Goal: Task Accomplishment & Management: Manage account settings

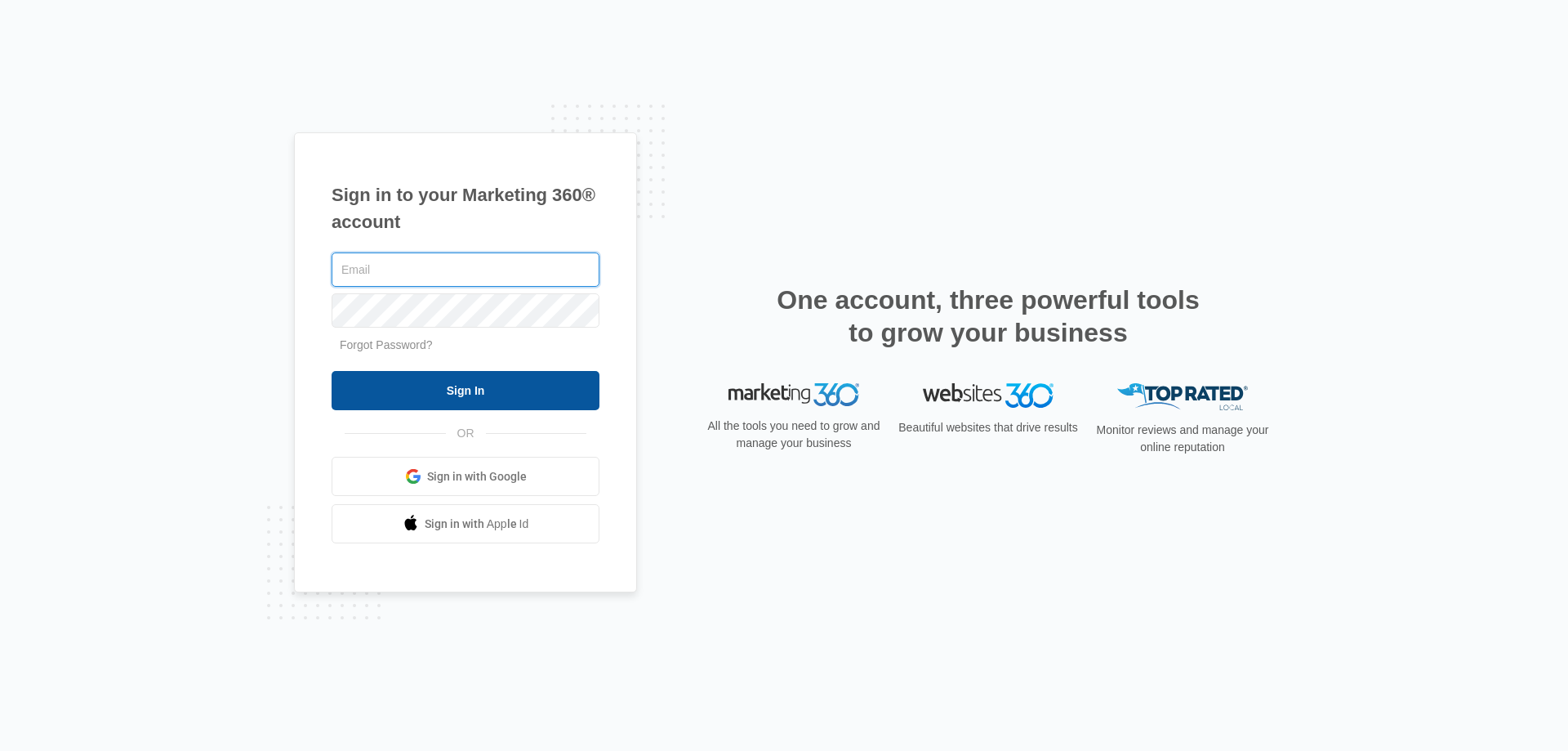
type input "[EMAIL_ADDRESS][DOMAIN_NAME]"
click at [433, 385] on input "Sign In" at bounding box center [466, 390] width 268 height 39
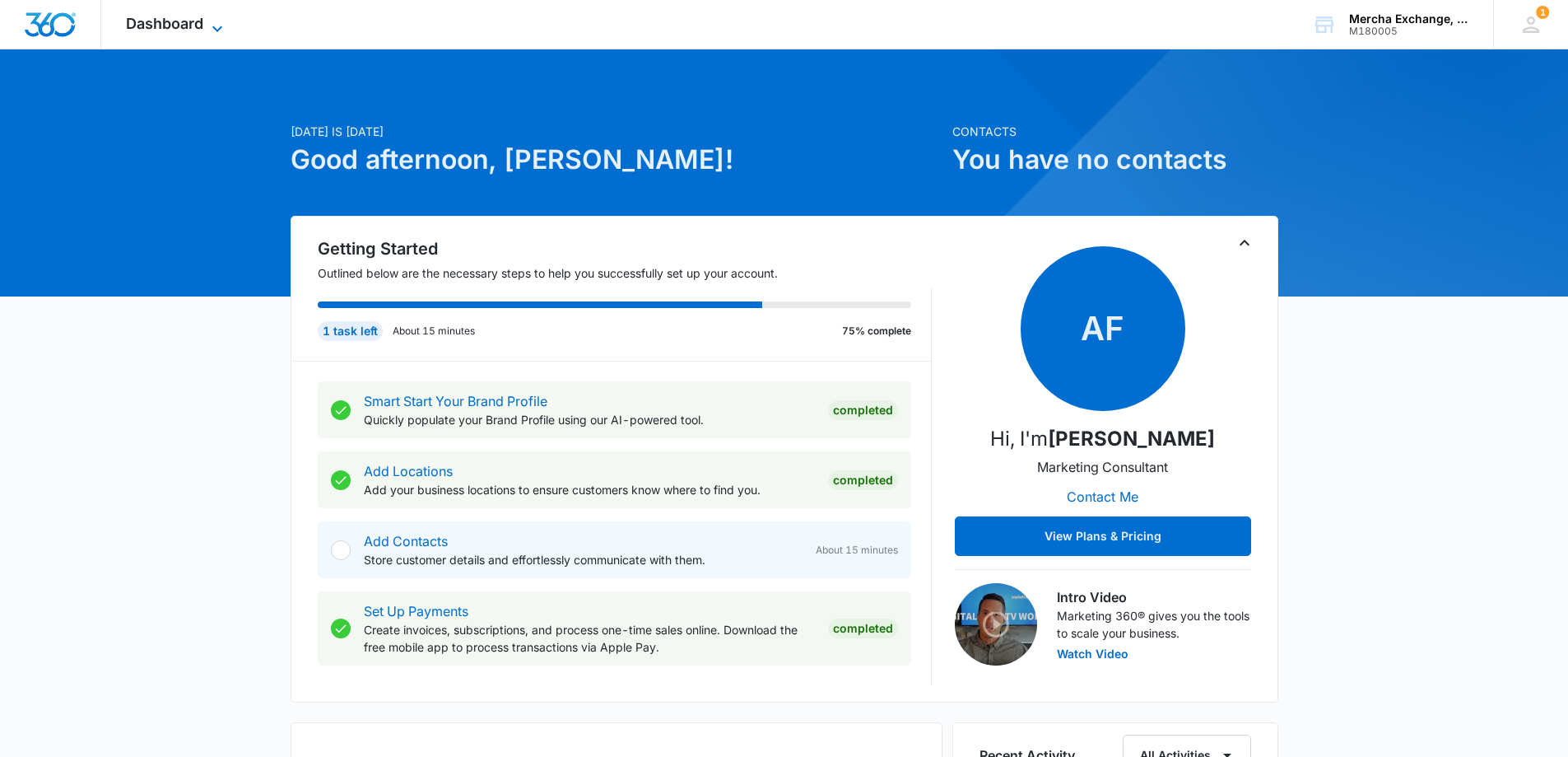
click at [211, 19] on icon at bounding box center [217, 28] width 19 height 19
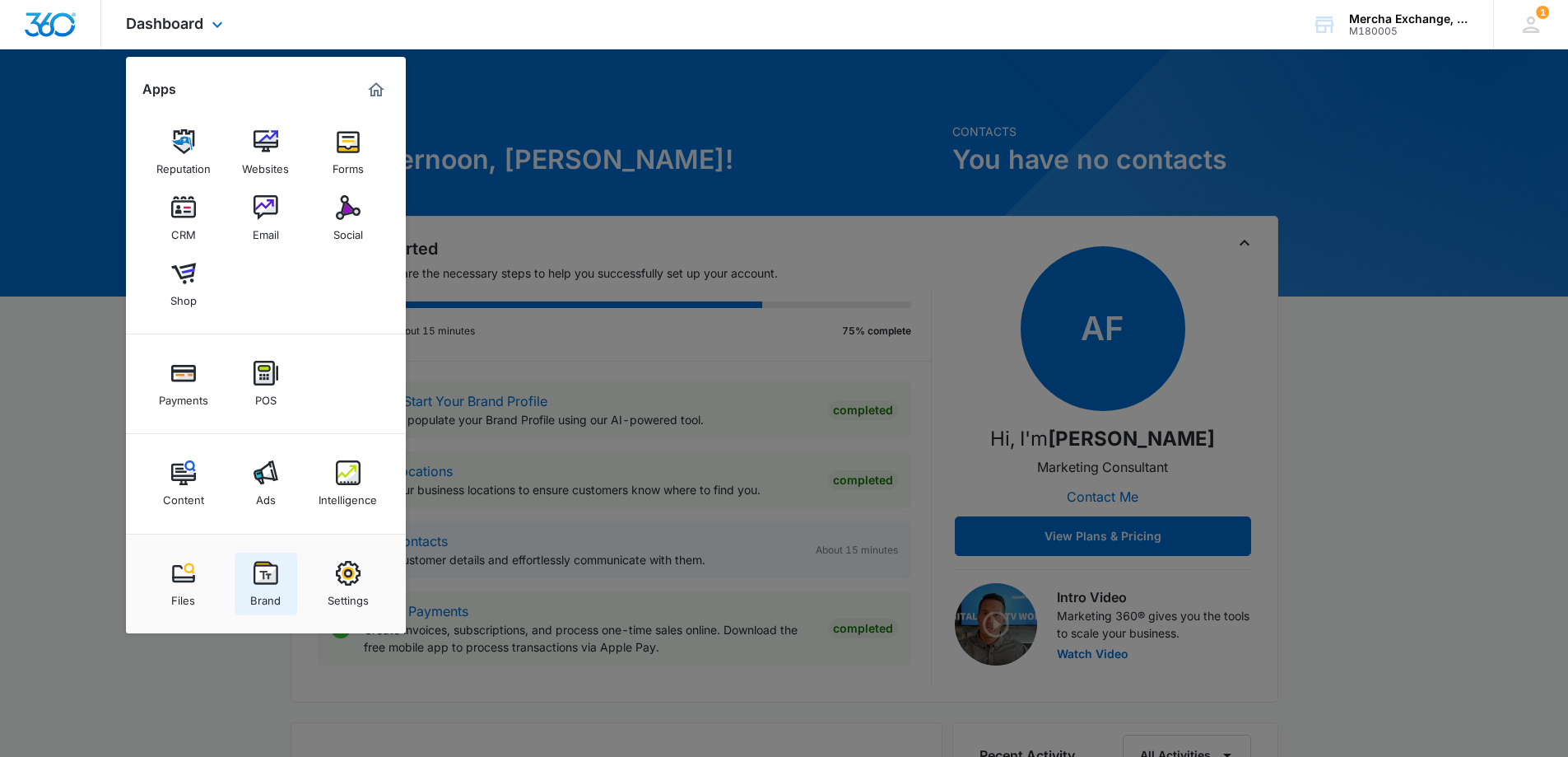
click at [241, 577] on link "Brand" at bounding box center [265, 584] width 63 height 63
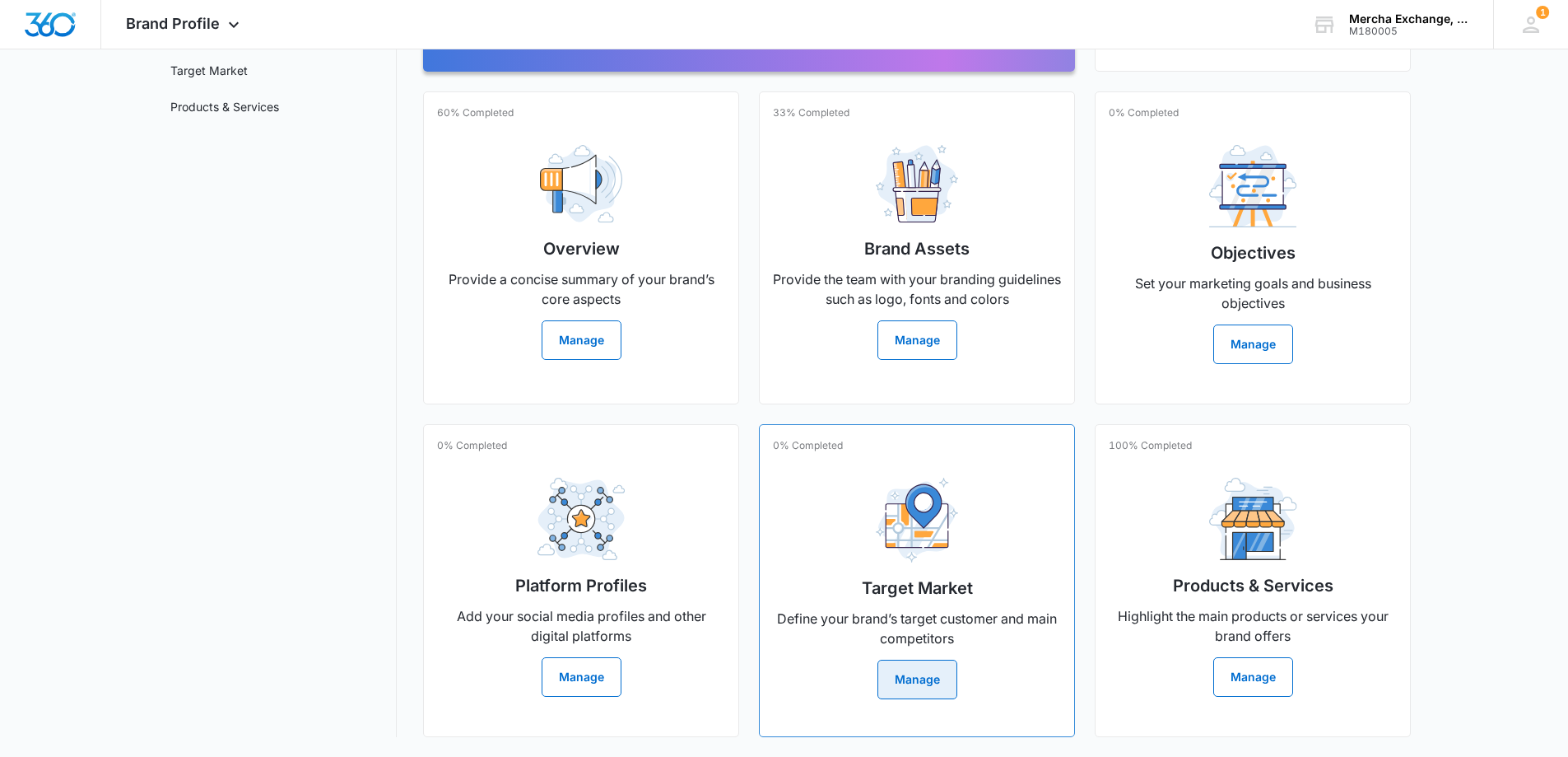
scroll to position [299, 0]
click at [1240, 657] on button "Manage" at bounding box center [1253, 677] width 80 height 40
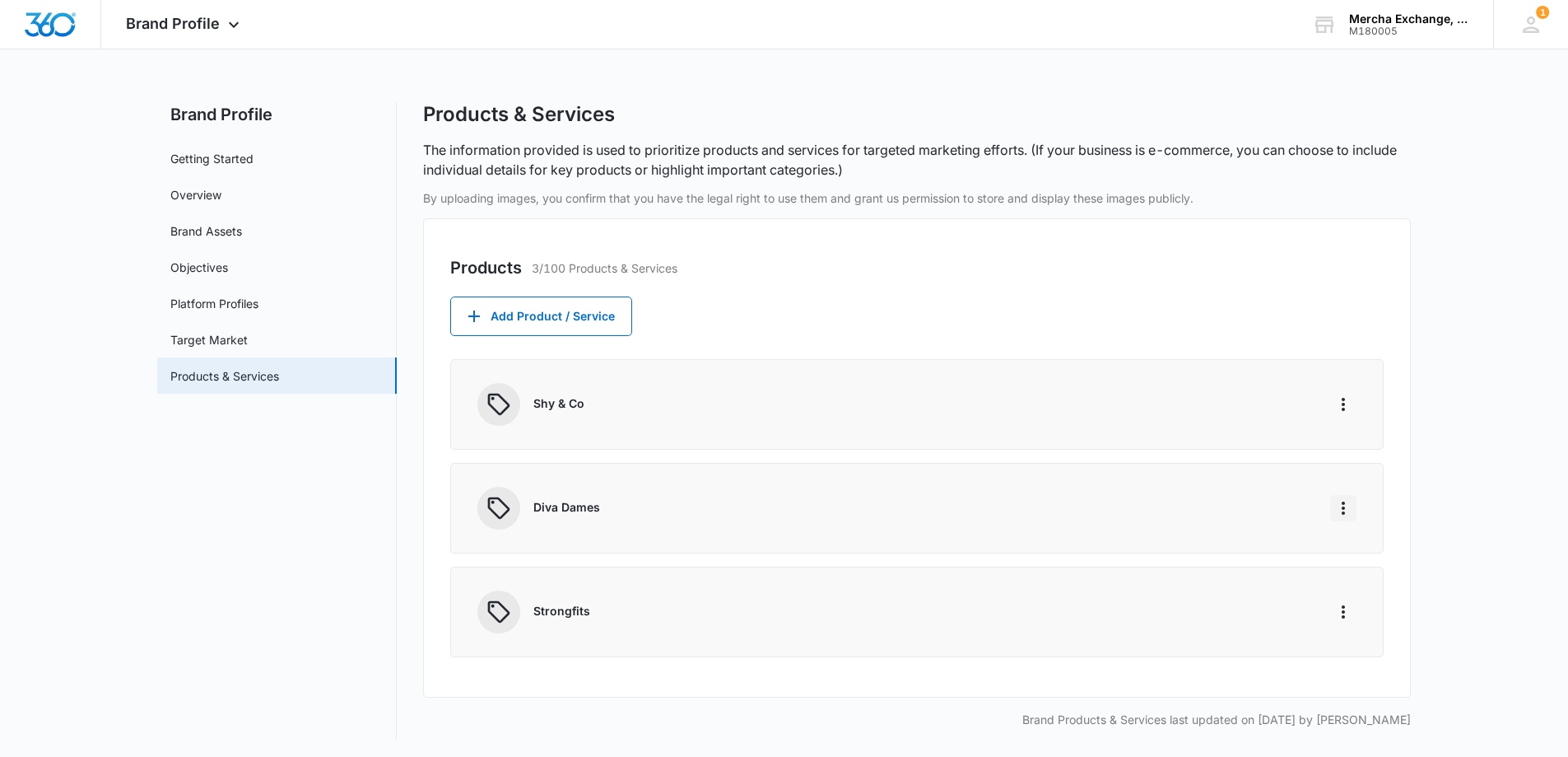
click at [1340, 506] on icon "More" at bounding box center [1343, 508] width 19 height 19
drag, startPoint x: 1084, startPoint y: 489, endPoint x: 834, endPoint y: 469, distance: 250.8
click at [1082, 489] on div "Diva Dames" at bounding box center [890, 508] width 826 height 42
click at [485, 318] on button "Add Product / Service" at bounding box center [542, 316] width 182 height 40
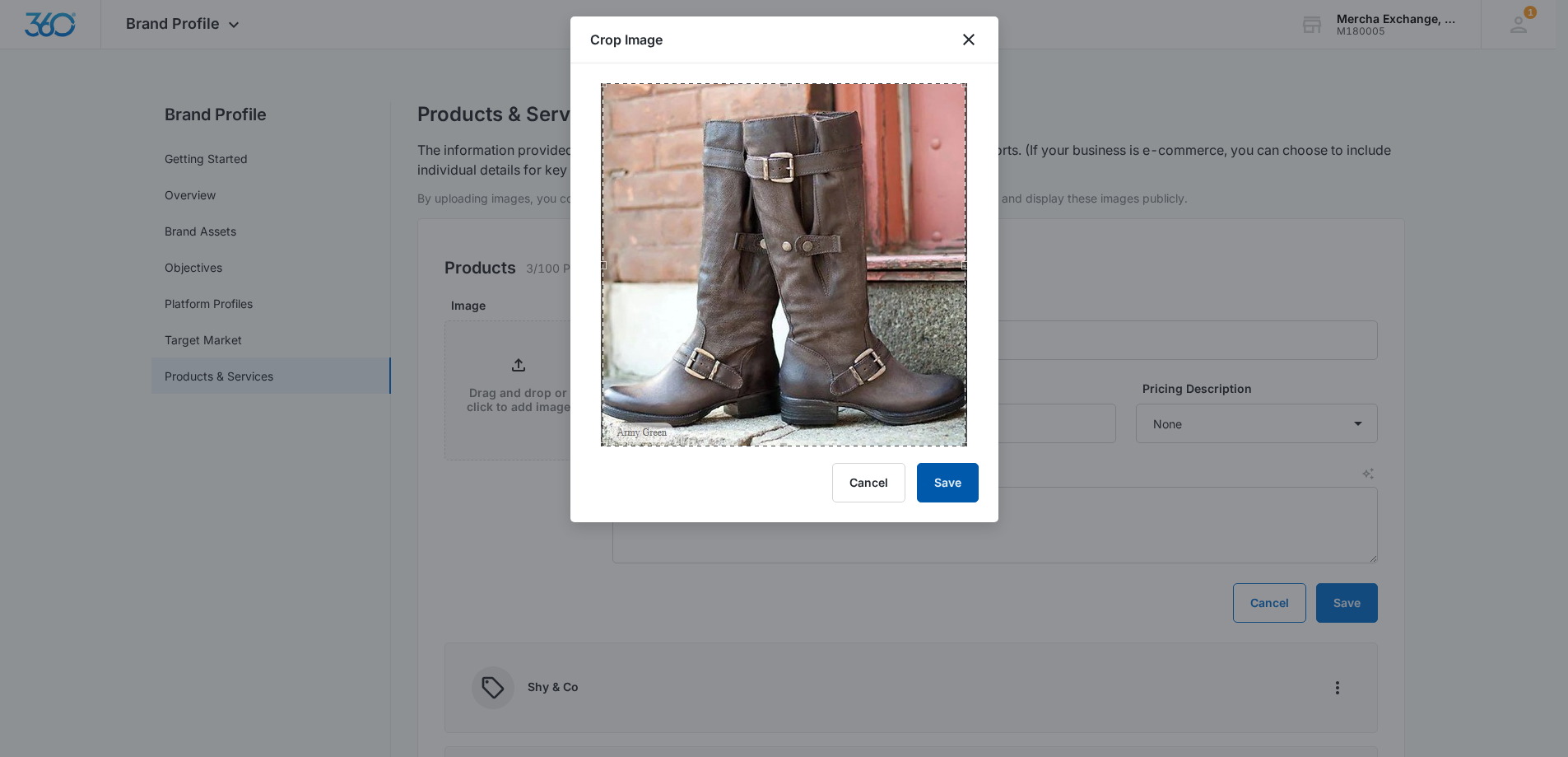
click at [947, 480] on button "Save" at bounding box center [948, 482] width 62 height 40
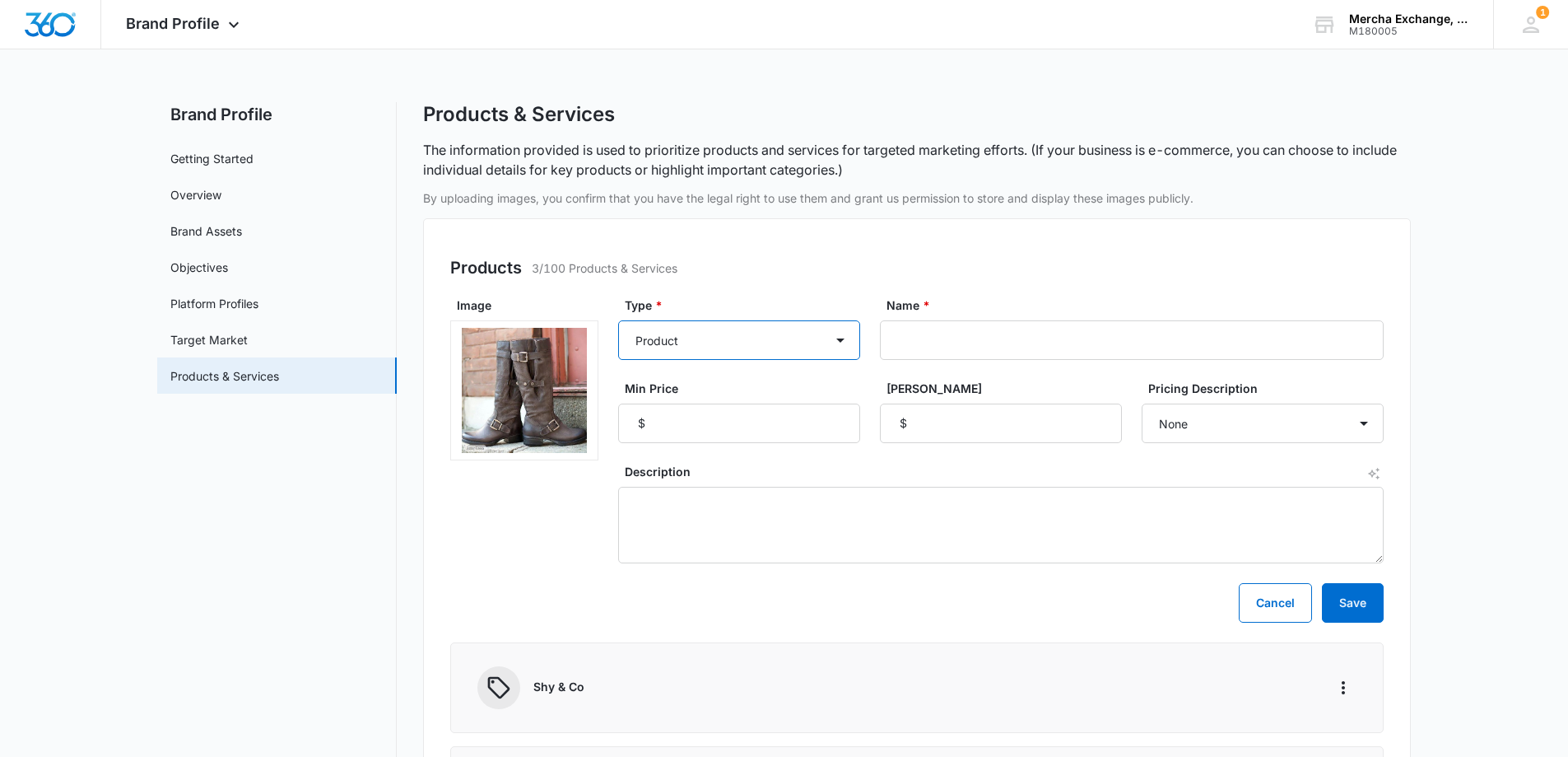
click at [666, 342] on select "Product Product category Service Service category" at bounding box center [740, 340] width 242 height 40
click at [619, 320] on select "Product Product category Service Service category" at bounding box center [740, 340] width 242 height 40
click at [689, 342] on select "Product Product category Service Service category" at bounding box center [740, 340] width 242 height 40
select select "product"
click at [619, 320] on select "Product Product category Service Service category" at bounding box center [740, 340] width 242 height 40
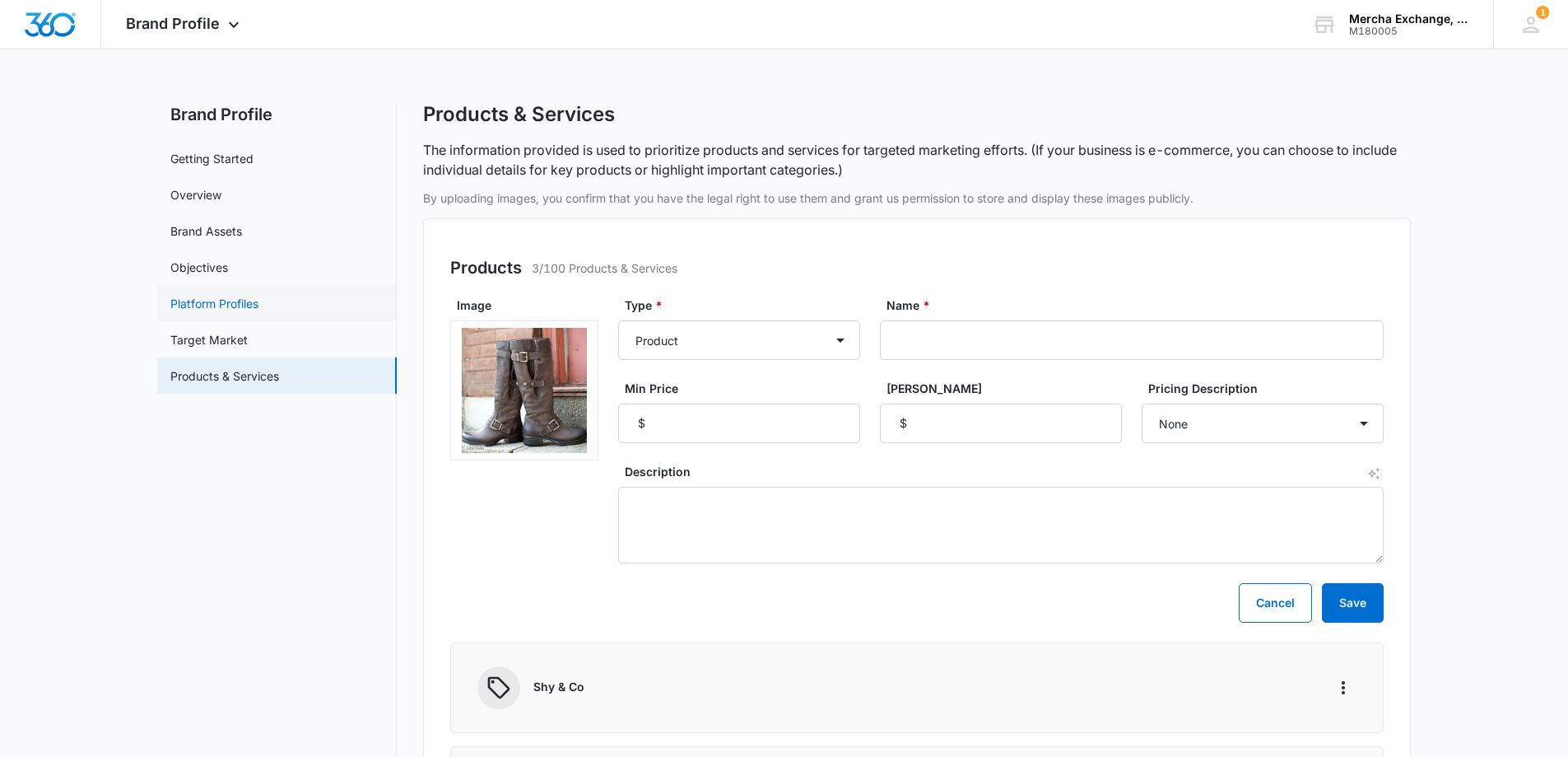
click at [217, 302] on link "Platform Profiles" at bounding box center [215, 303] width 88 height 18
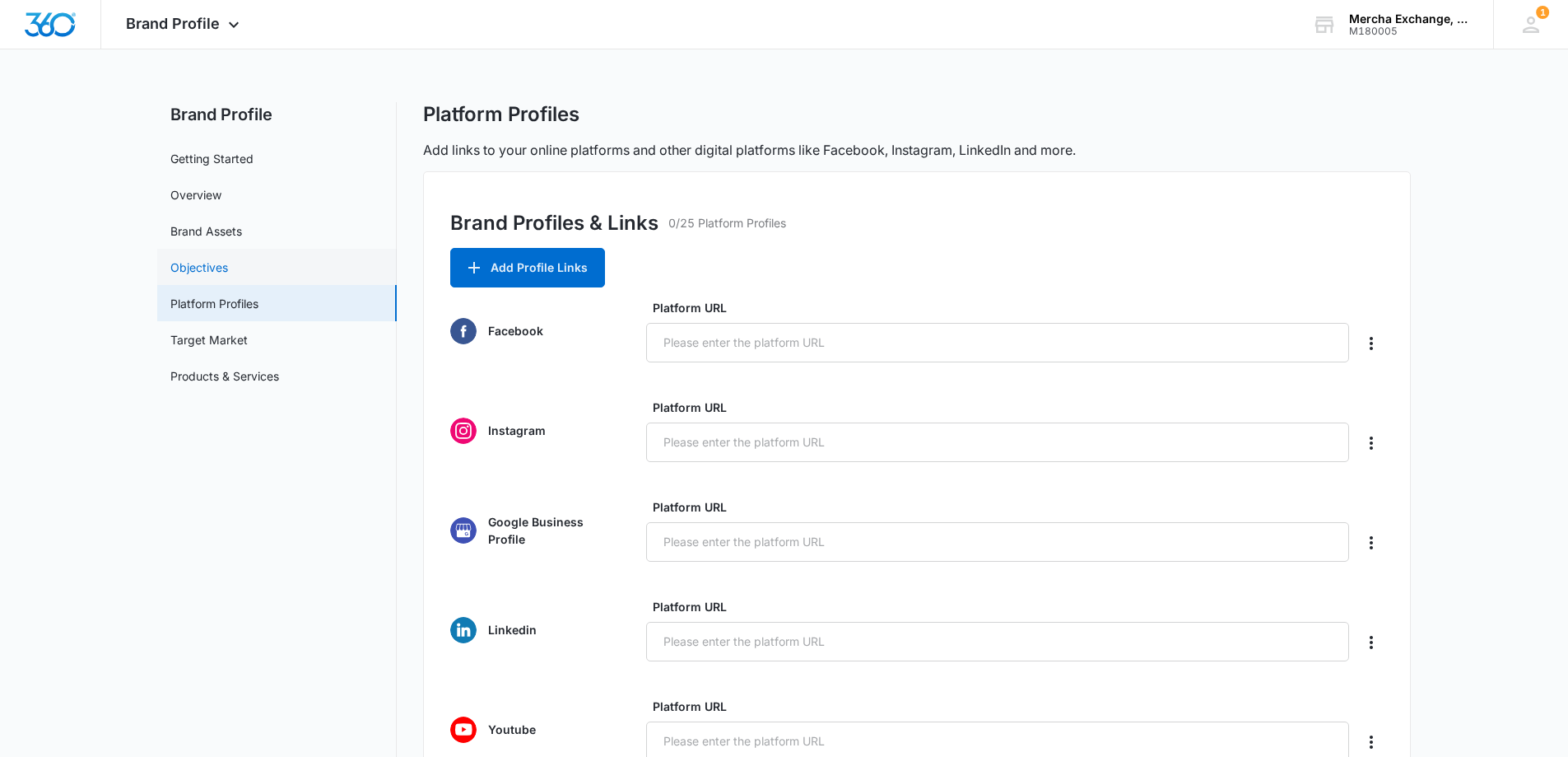
click at [200, 264] on link "Objectives" at bounding box center [199, 267] width 57 height 18
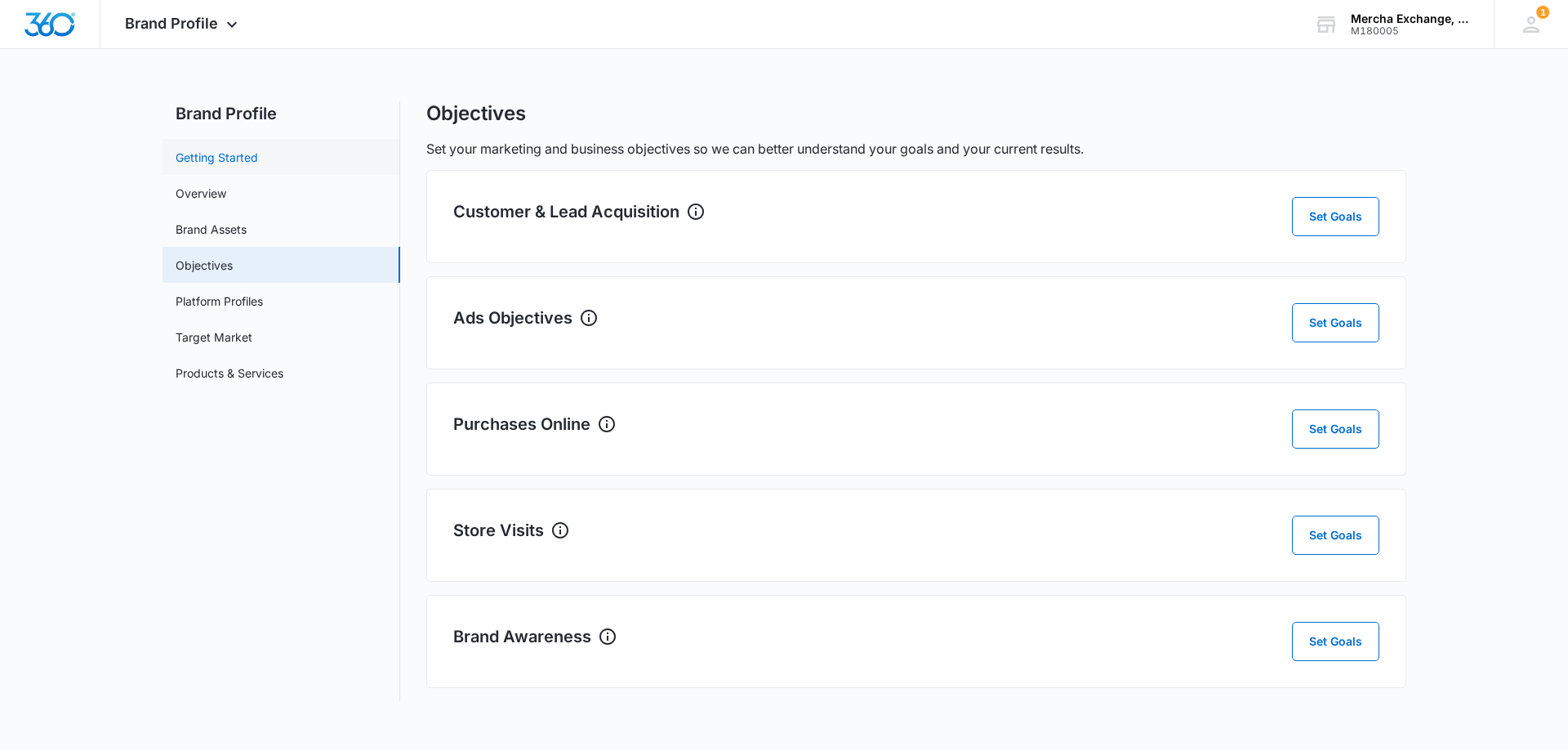
click at [202, 161] on link "Getting Started" at bounding box center [217, 158] width 82 height 18
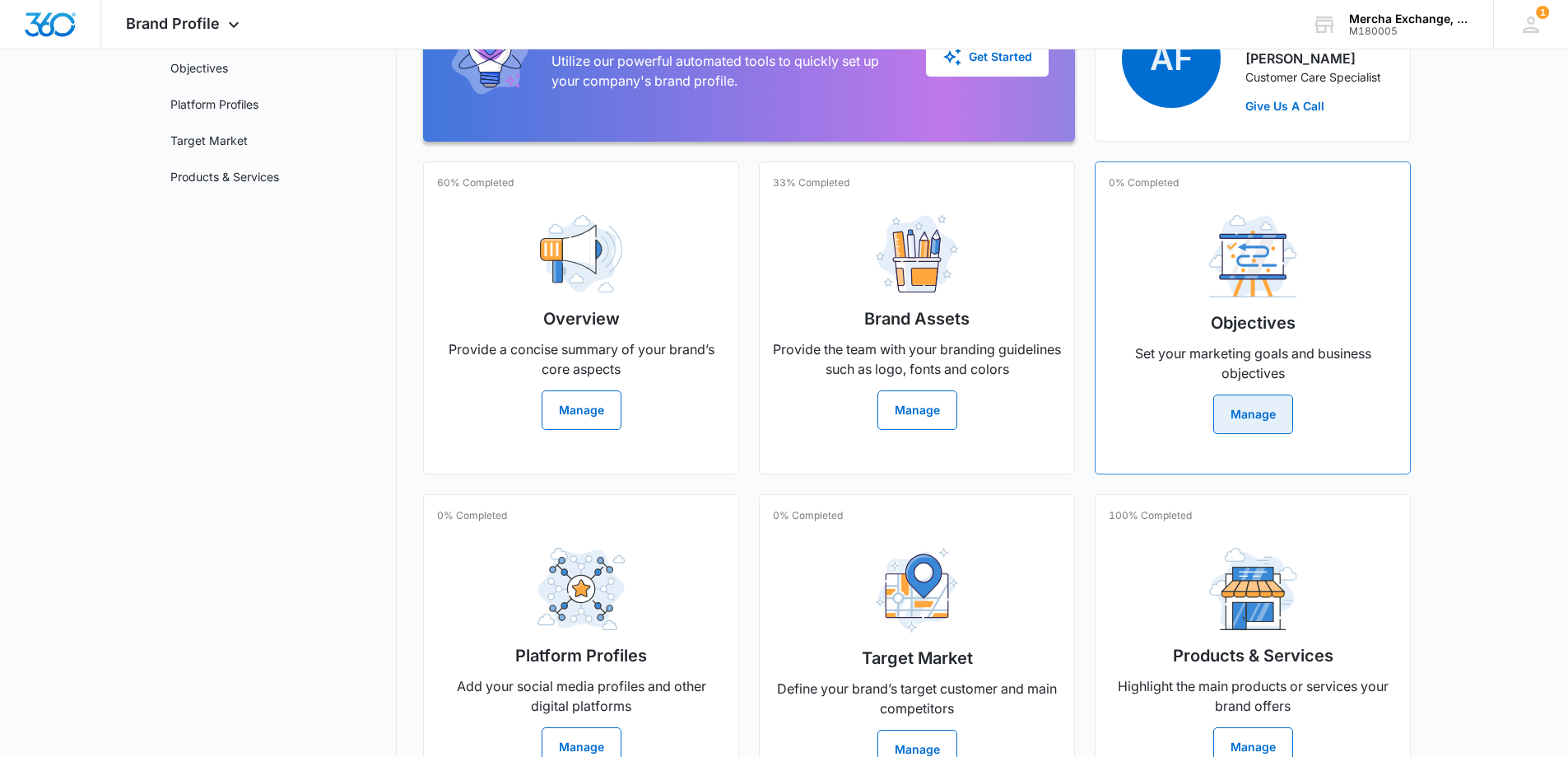
scroll to position [247, 0]
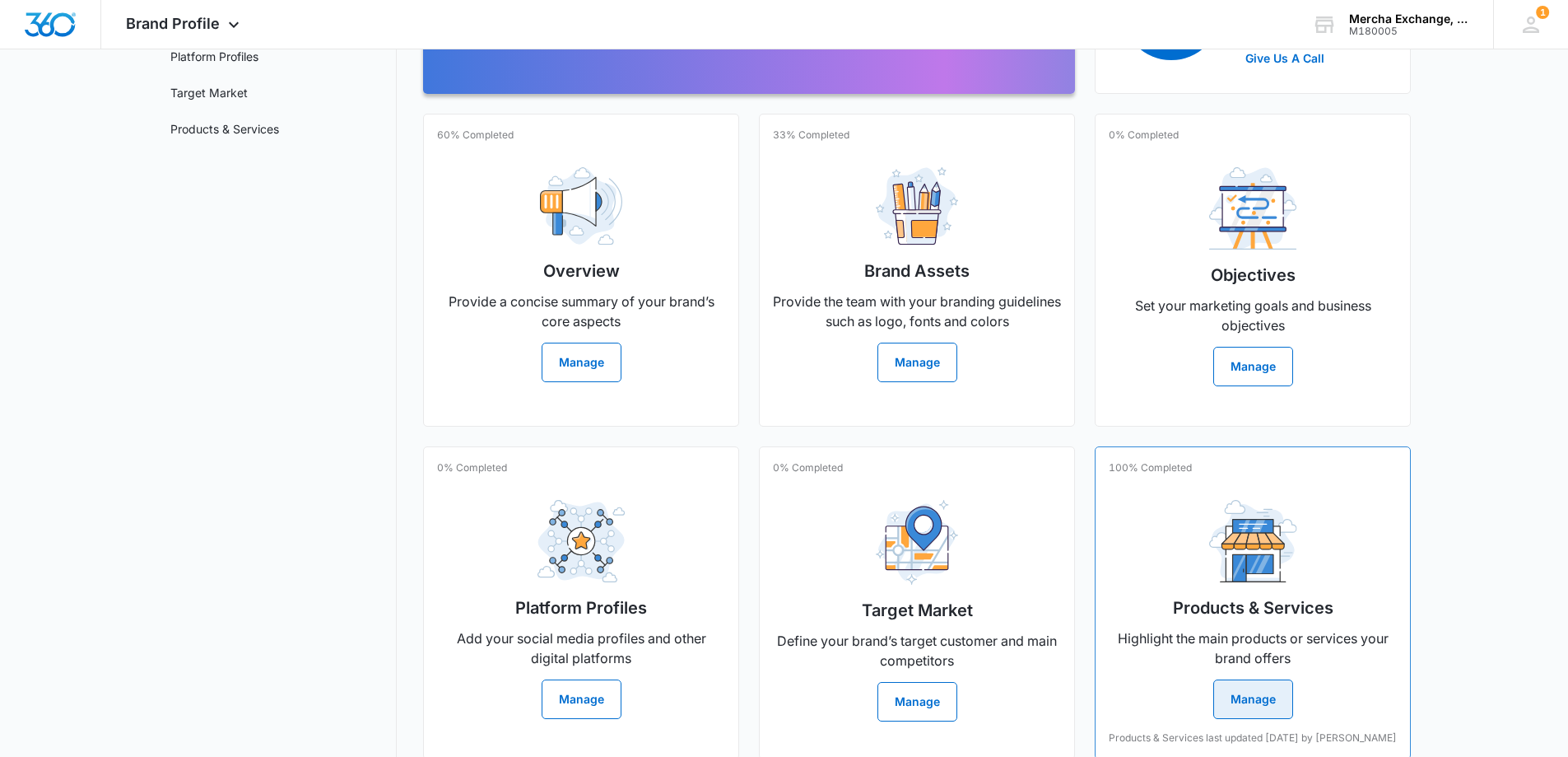
click at [1234, 719] on button "Manage" at bounding box center [1253, 699] width 80 height 40
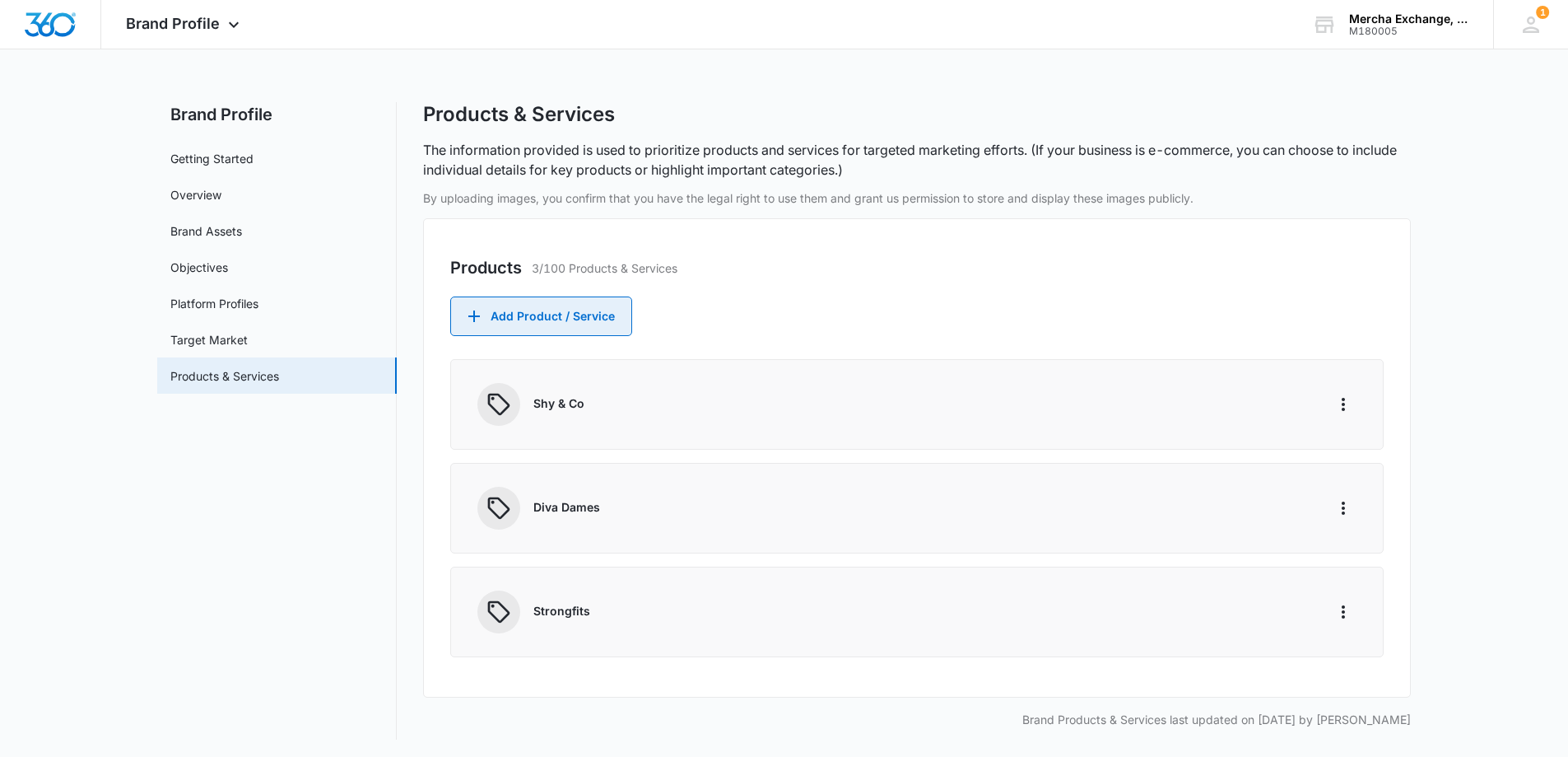
click at [566, 313] on button "Add Product / Service" at bounding box center [542, 316] width 182 height 40
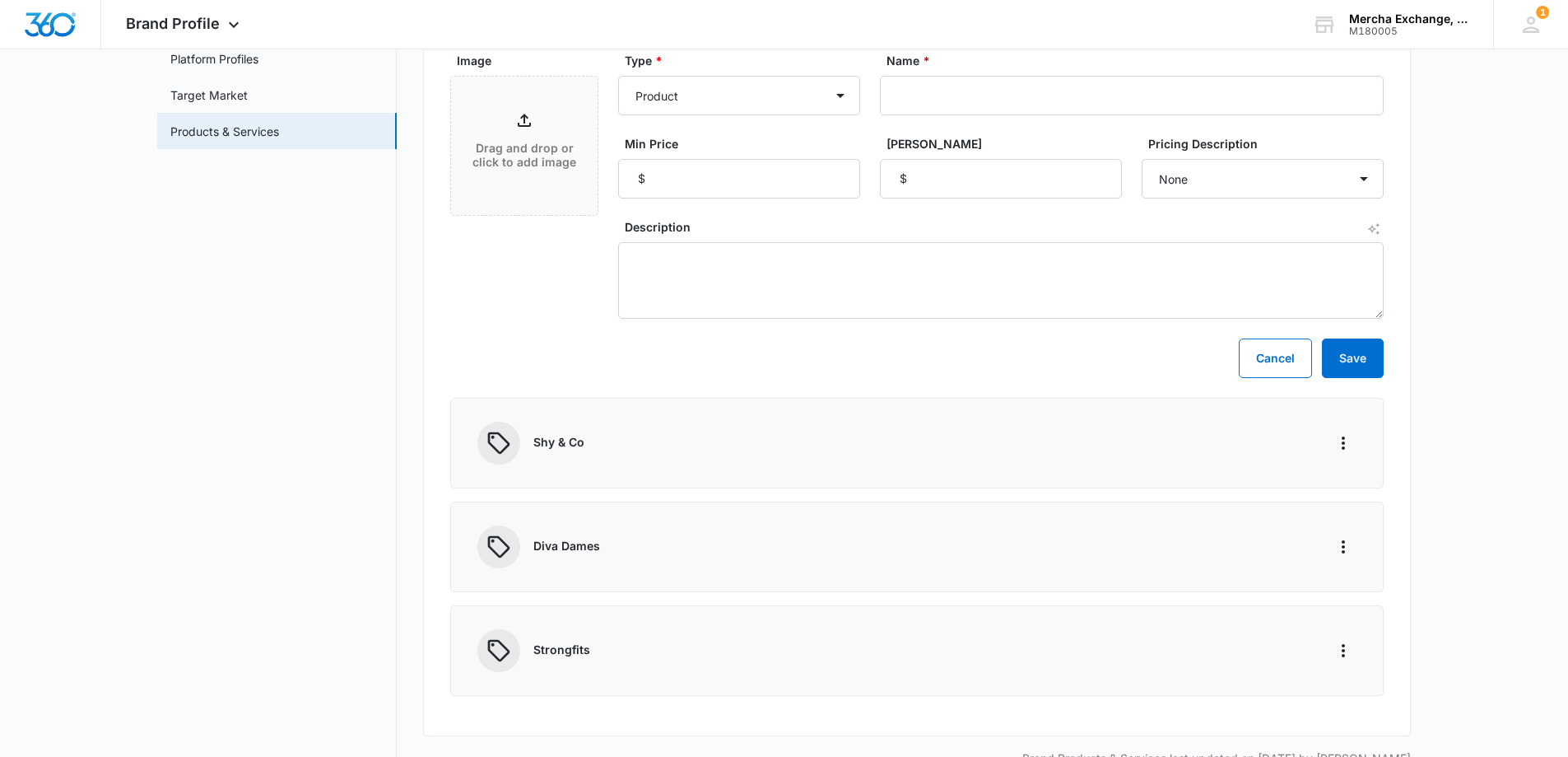
scroll to position [286, 0]
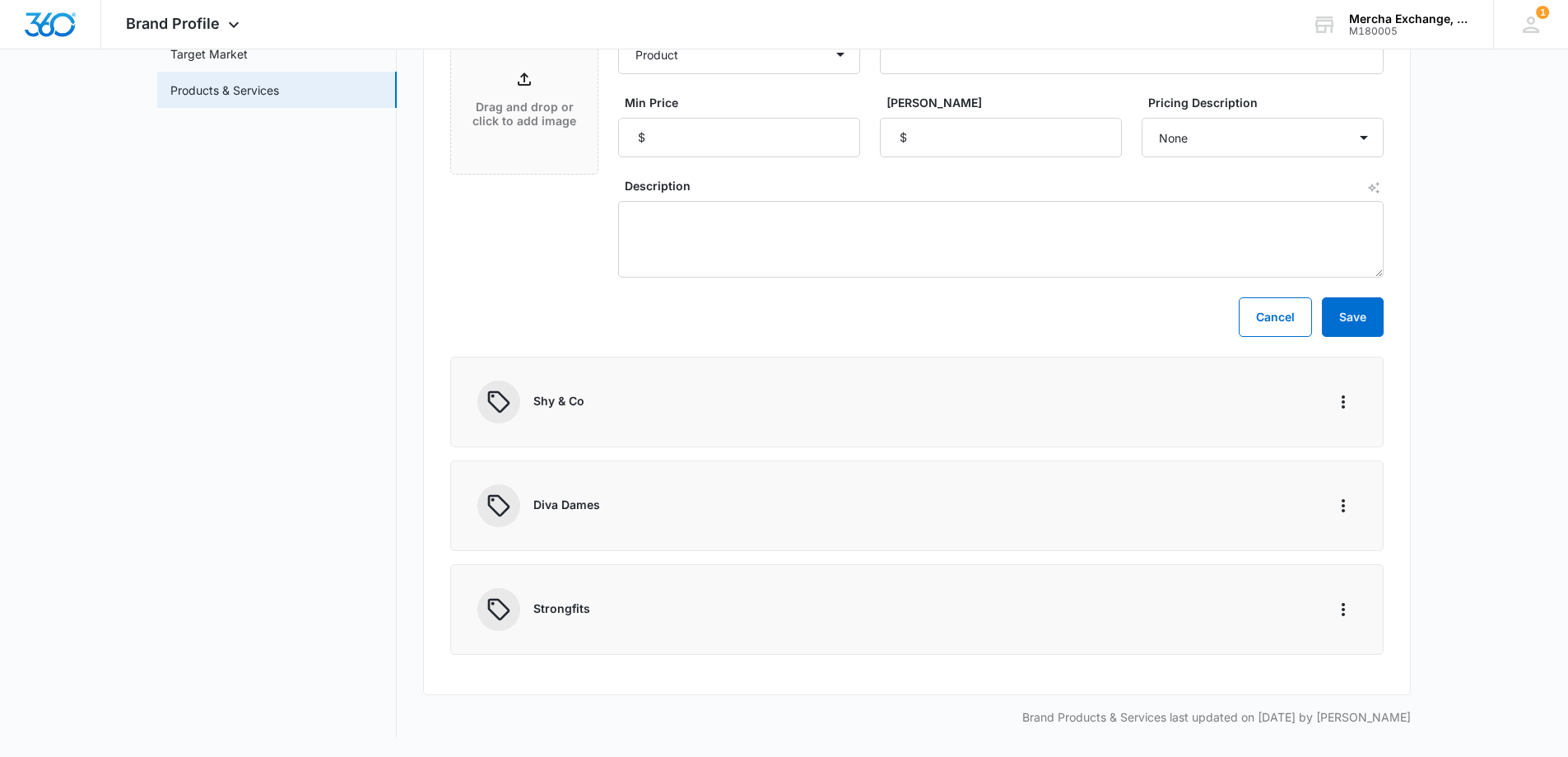
click at [956, 402] on p "Shy & Co" at bounding box center [919, 401] width 771 height 18
click at [1280, 325] on button "Cancel" at bounding box center [1275, 317] width 73 height 40
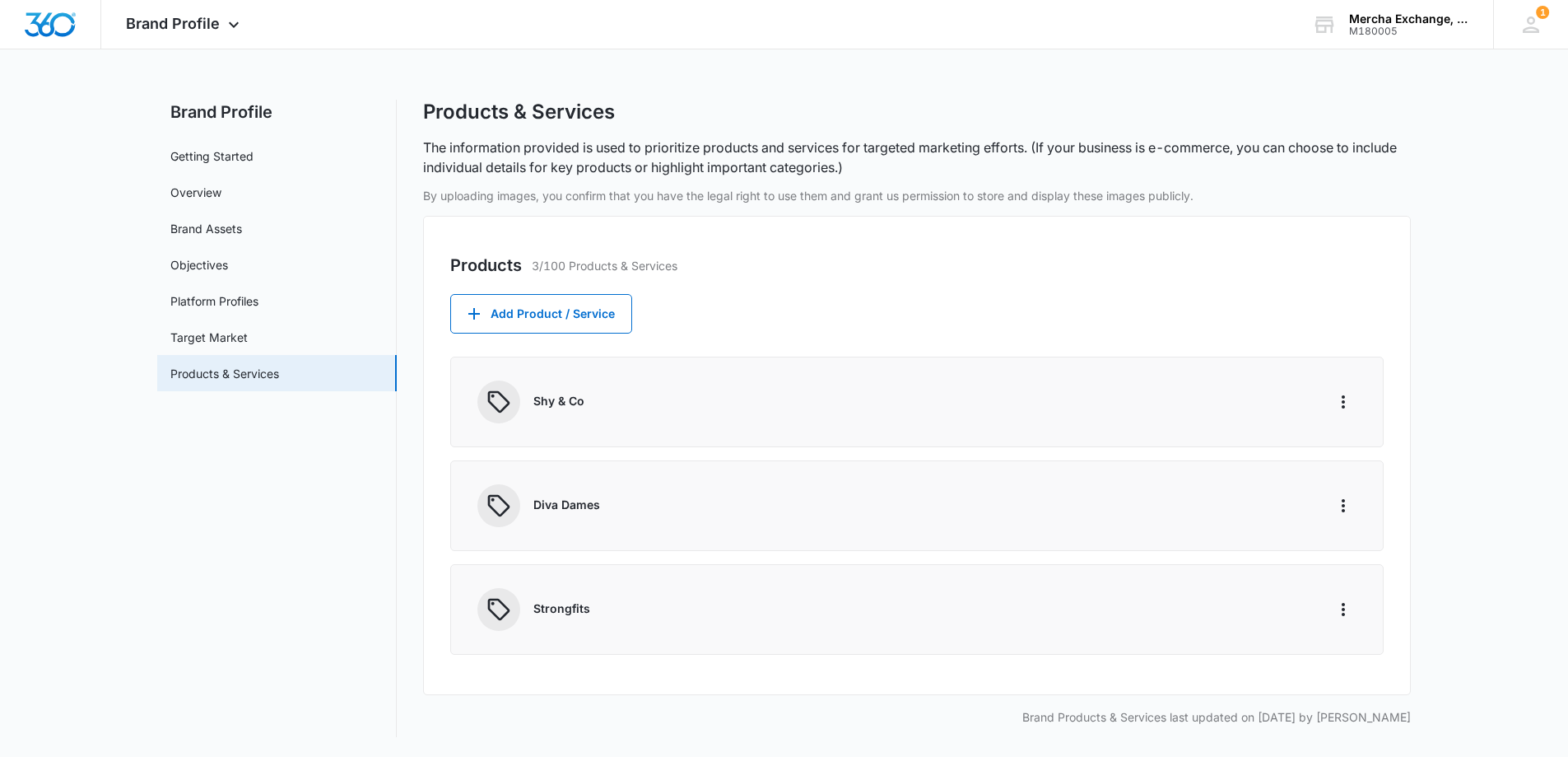
click at [645, 408] on p "Shy & Co" at bounding box center [919, 401] width 771 height 18
click at [578, 610] on p "Strongfits" at bounding box center [919, 608] width 771 height 18
click at [636, 504] on p "Diva Dames" at bounding box center [919, 505] width 771 height 18
click at [543, 504] on p "Diva Dames" at bounding box center [919, 505] width 771 height 18
click at [513, 311] on button "Add Product / Service" at bounding box center [542, 314] width 182 height 40
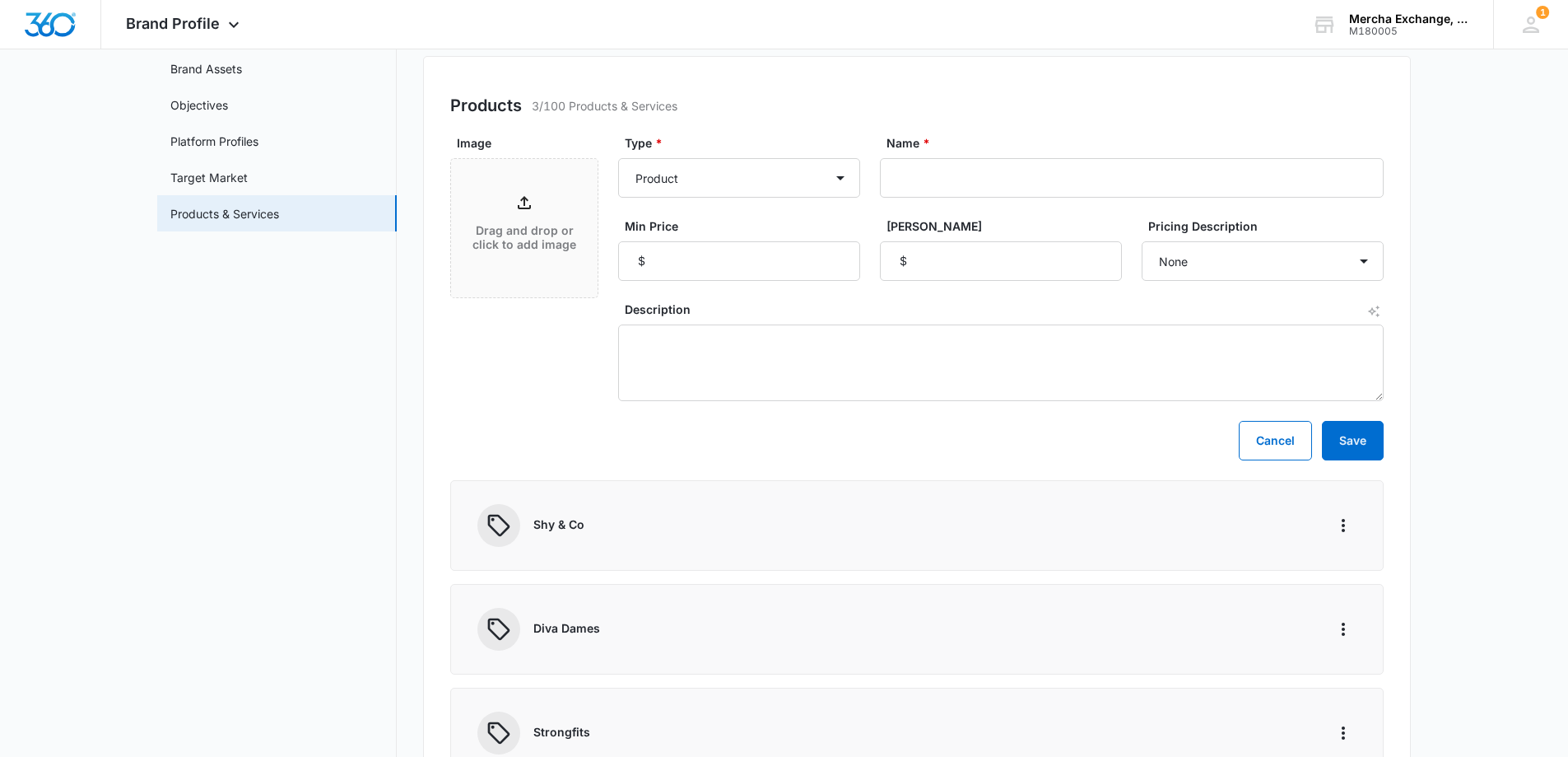
scroll to position [85, 0]
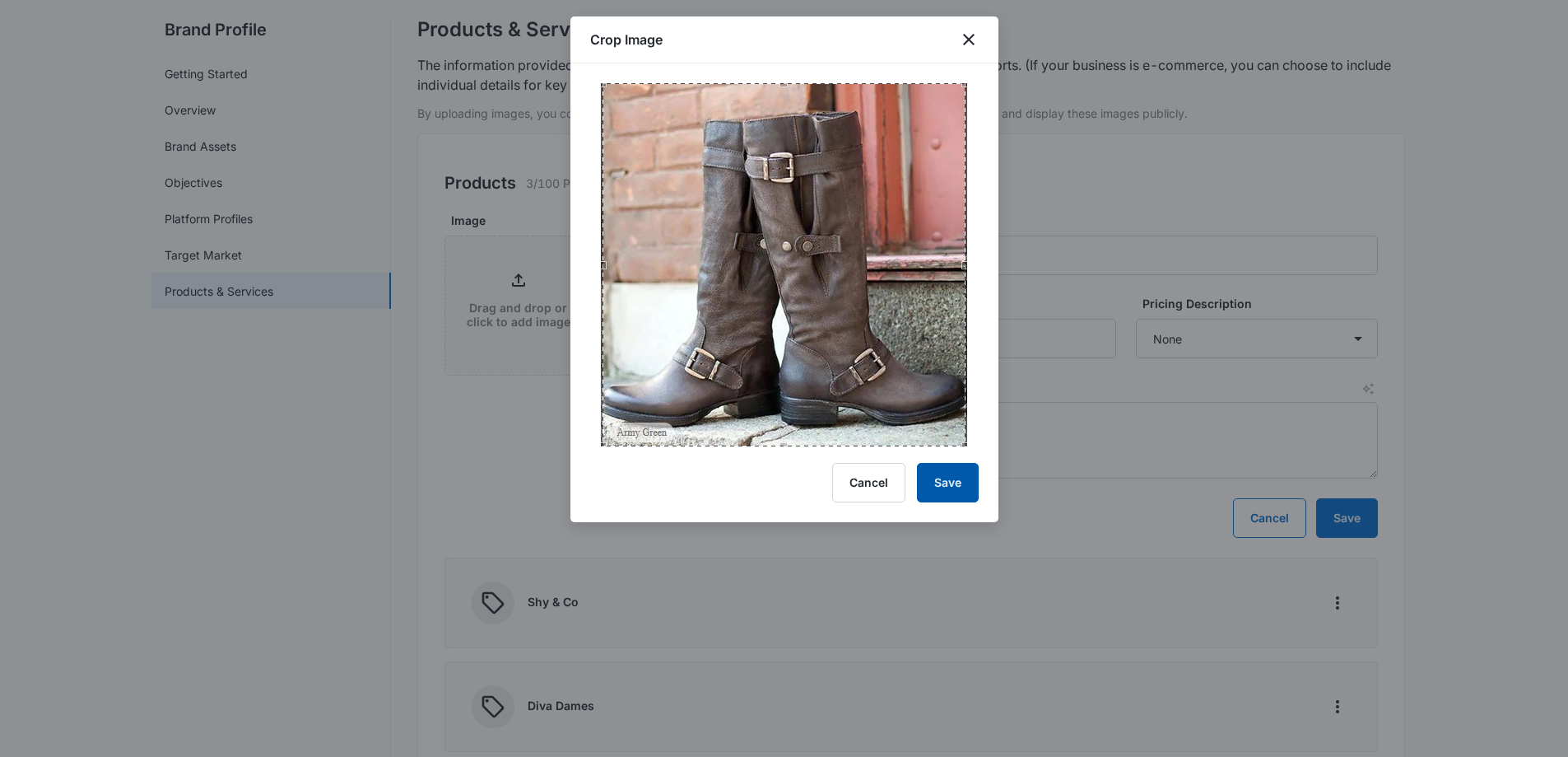
click at [955, 487] on button "Save" at bounding box center [948, 482] width 62 height 40
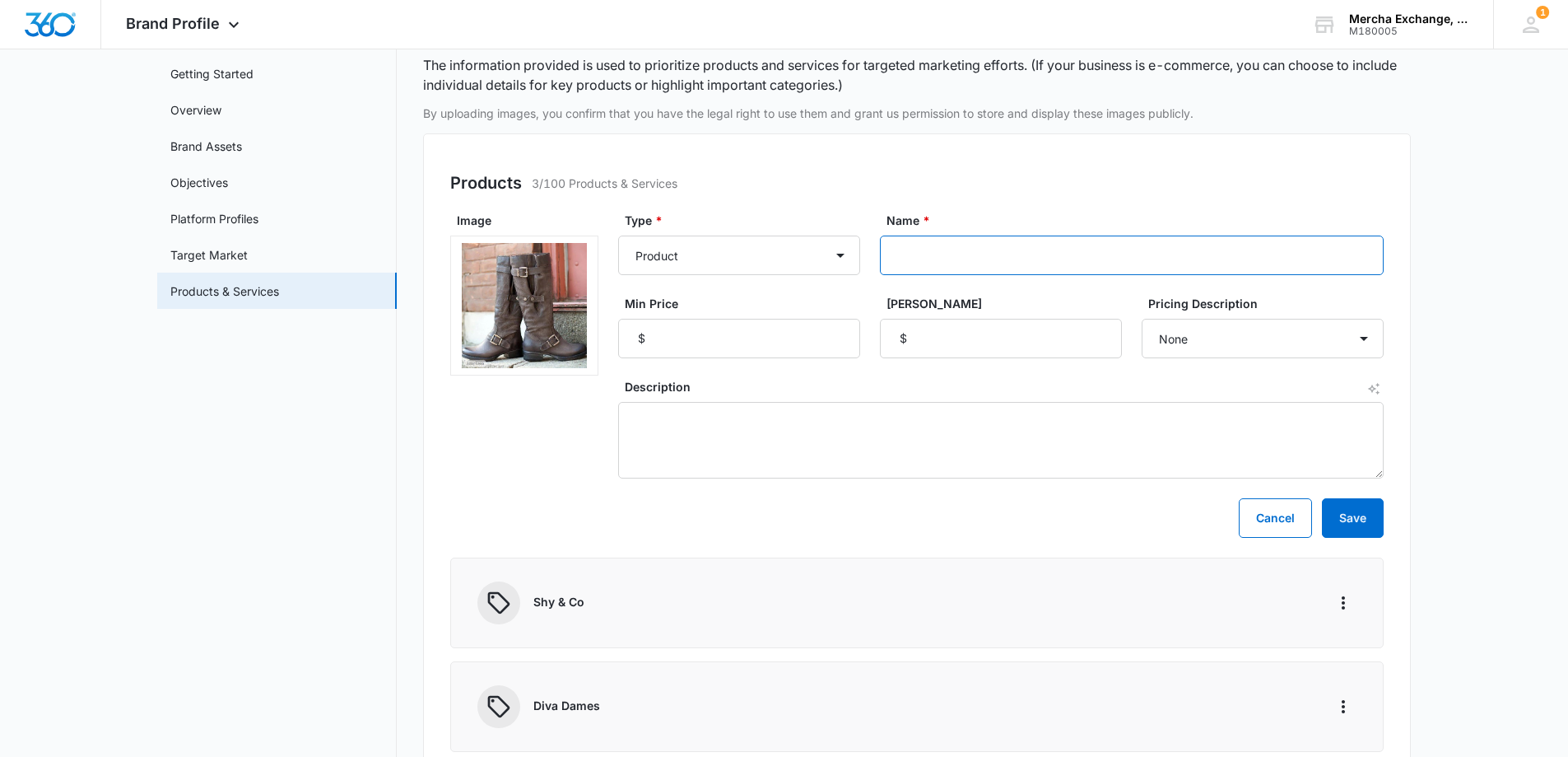
click at [970, 256] on input "Name *" at bounding box center [1132, 255] width 504 height 40
click at [573, 258] on icon "More" at bounding box center [575, 256] width 19 height 19
click at [588, 296] on div "Remove" at bounding box center [604, 302] width 43 height 11
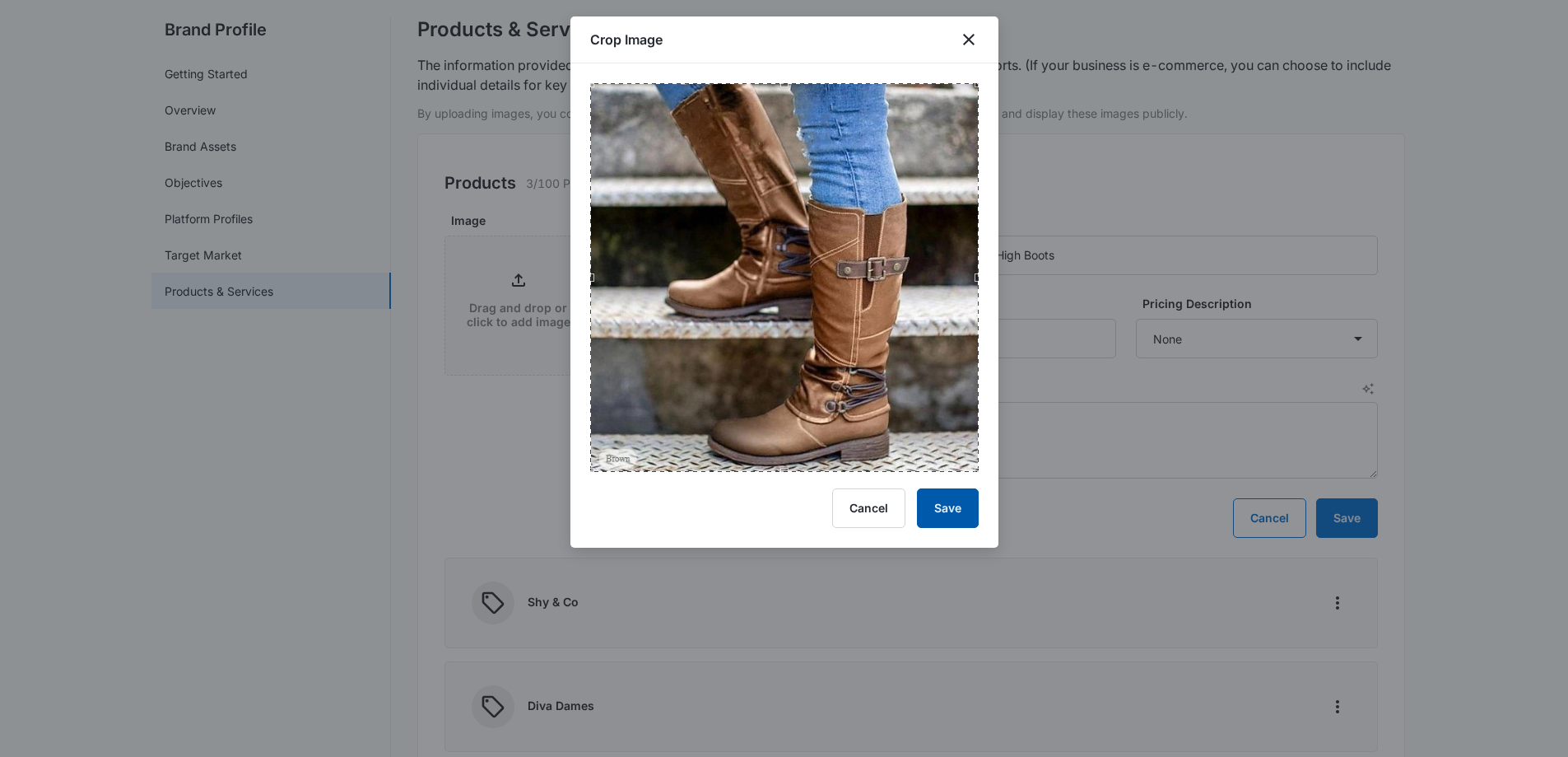
click at [958, 514] on button "Save" at bounding box center [948, 508] width 62 height 40
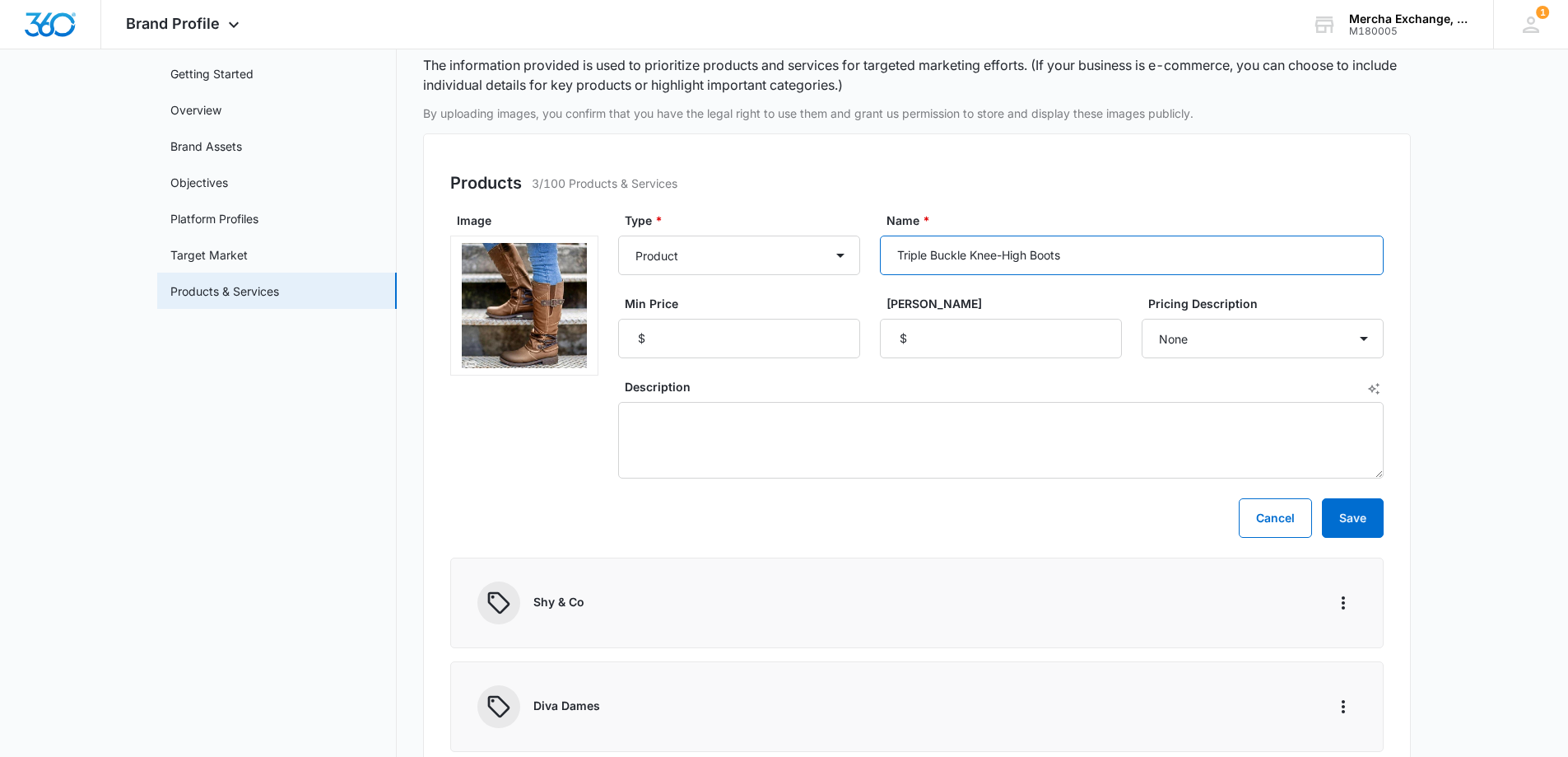
drag, startPoint x: 1120, startPoint y: 256, endPoint x: 885, endPoint y: 263, distance: 235.1
click at [885, 263] on input "Triple Buckle Knee-High Boots" at bounding box center [1132, 255] width 504 height 40
type input "Vintage Knee-High Leather Boots with Buckle Accents"
click at [680, 339] on input "Min Price" at bounding box center [740, 338] width 242 height 40
type input "95.99"
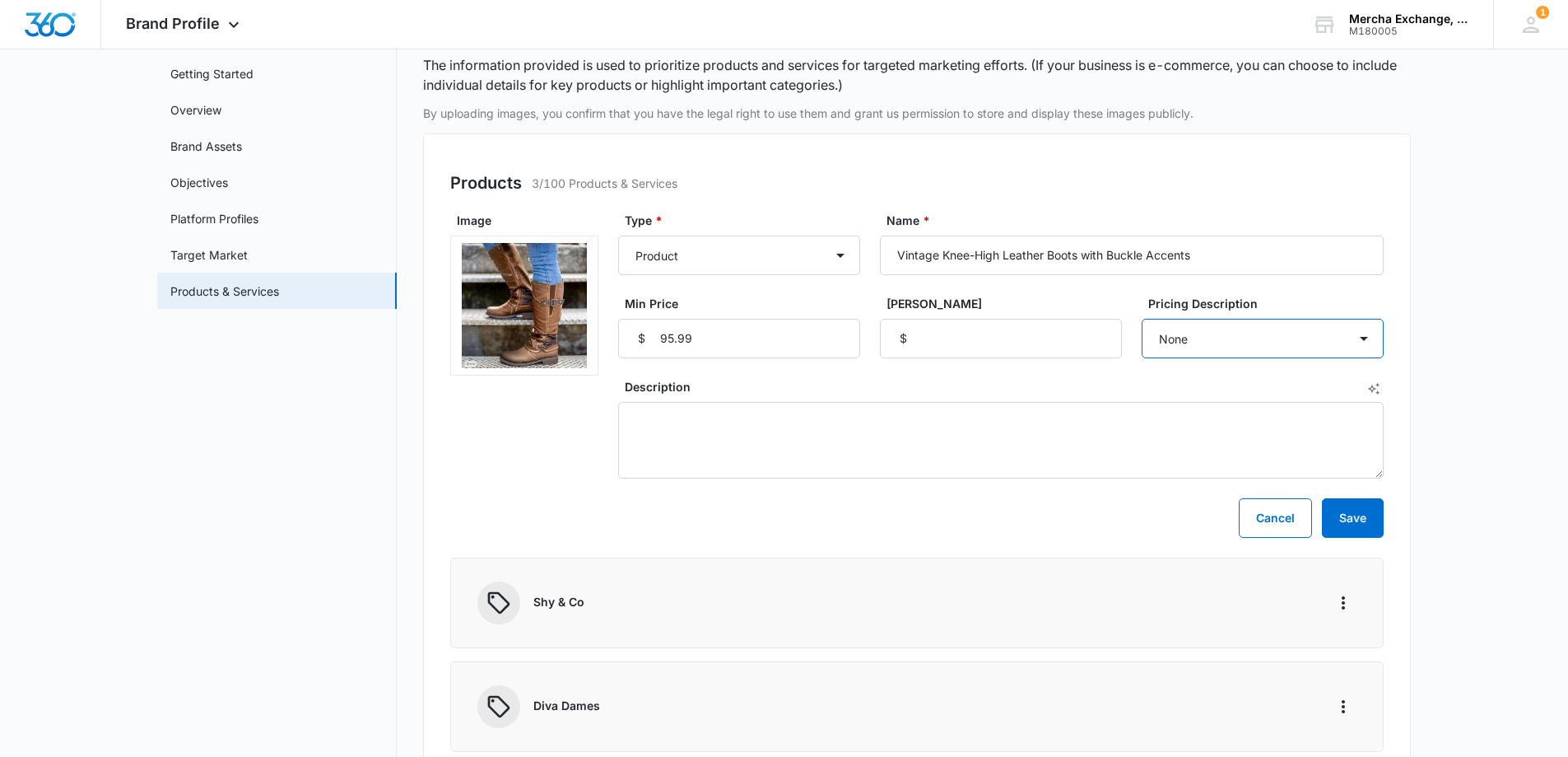
click at [1240, 342] on select "None Each Per month Per year Per hour Per day" at bounding box center [1263, 338] width 242 height 40
select select "each"
click at [1142, 318] on select "None Each Per month Per year Per hour Per day" at bounding box center [1263, 338] width 242 height 40
click at [935, 345] on input "[PERSON_NAME]" at bounding box center [1001, 338] width 242 height 40
type input "107.99"
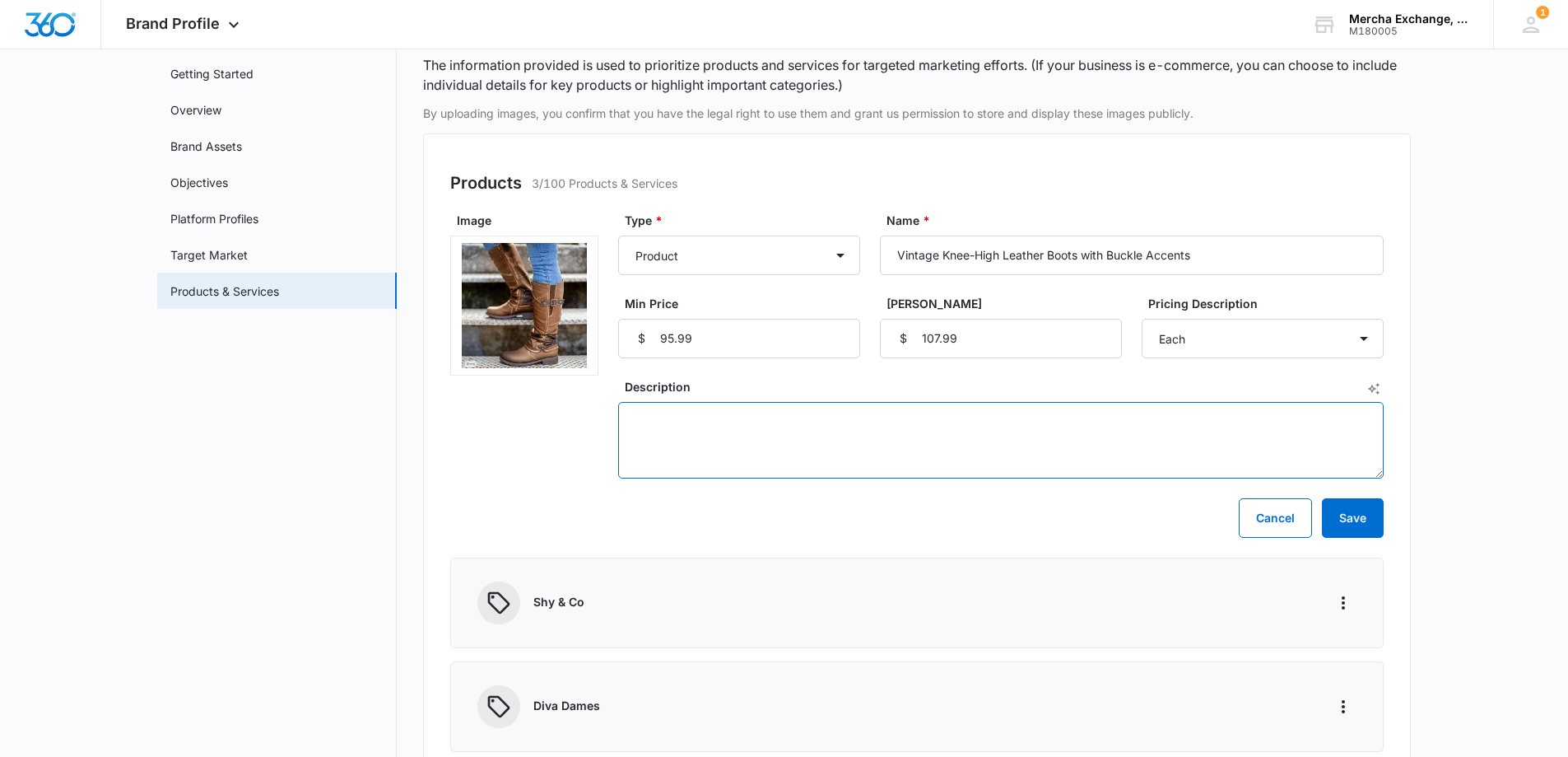
click at [699, 425] on textarea "Description" at bounding box center [1001, 440] width 765 height 77
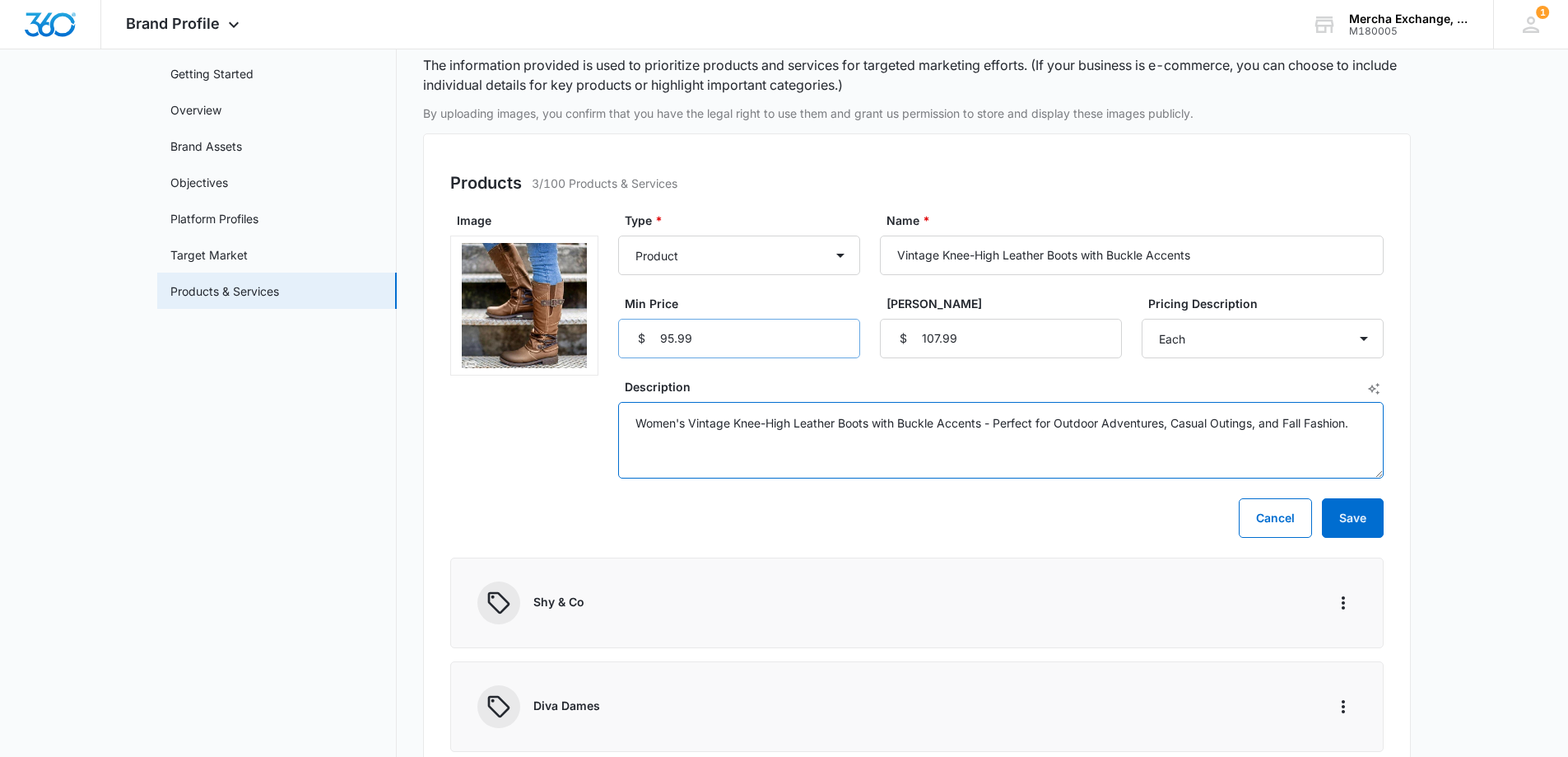
type textarea "Women's Vintage Knee-High Leather Boots with Buckle Accents - Perfect for Outdo…"
drag, startPoint x: 713, startPoint y: 340, endPoint x: 636, endPoint y: 341, distance: 77.0
click at [636, 341] on div "$ 95.99" at bounding box center [740, 338] width 242 height 40
click at [811, 523] on div "Cancel Save" at bounding box center [917, 518] width 933 height 40
click at [1369, 520] on button "Save" at bounding box center [1353, 518] width 62 height 40
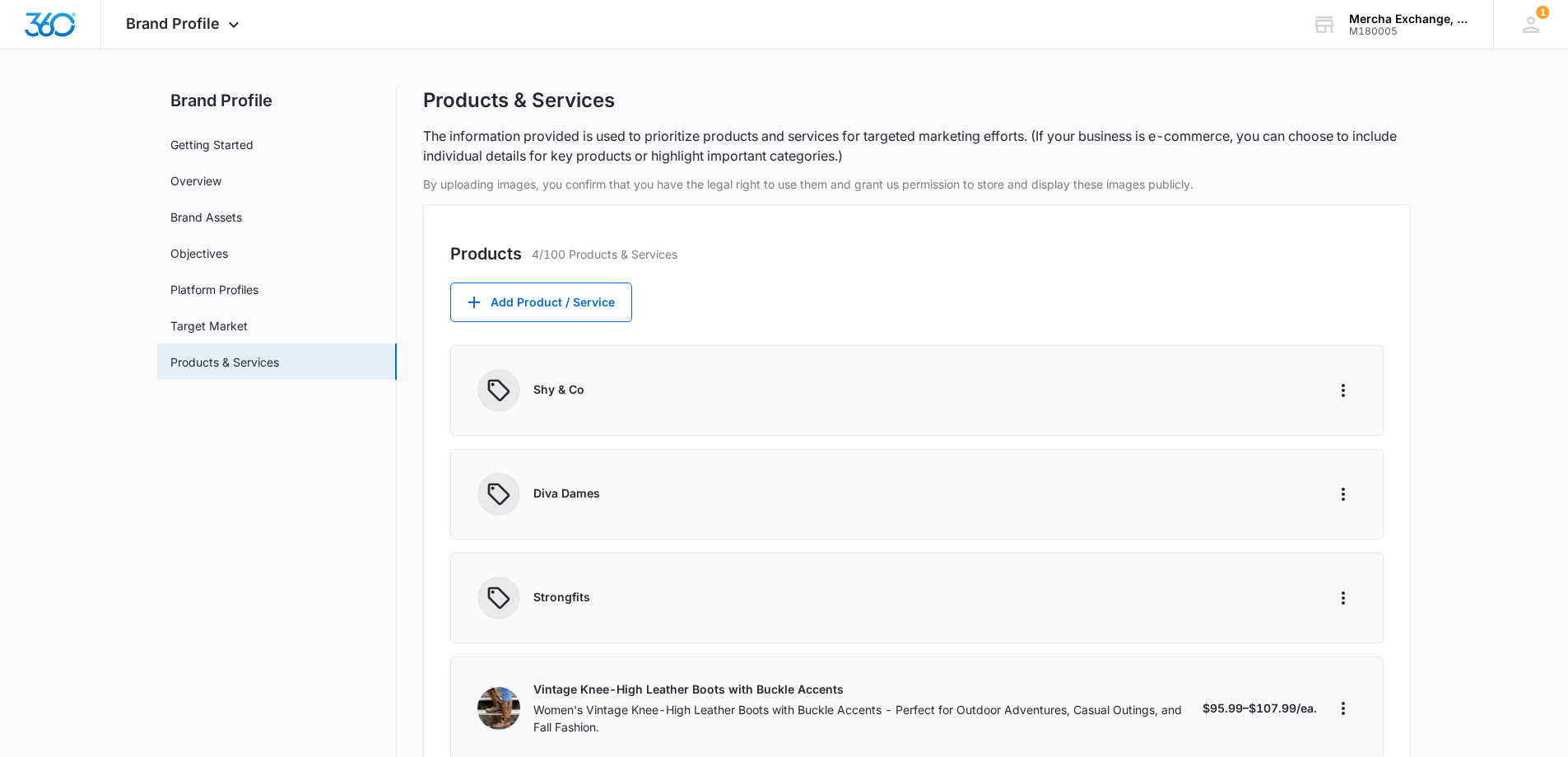
scroll to position [0, 0]
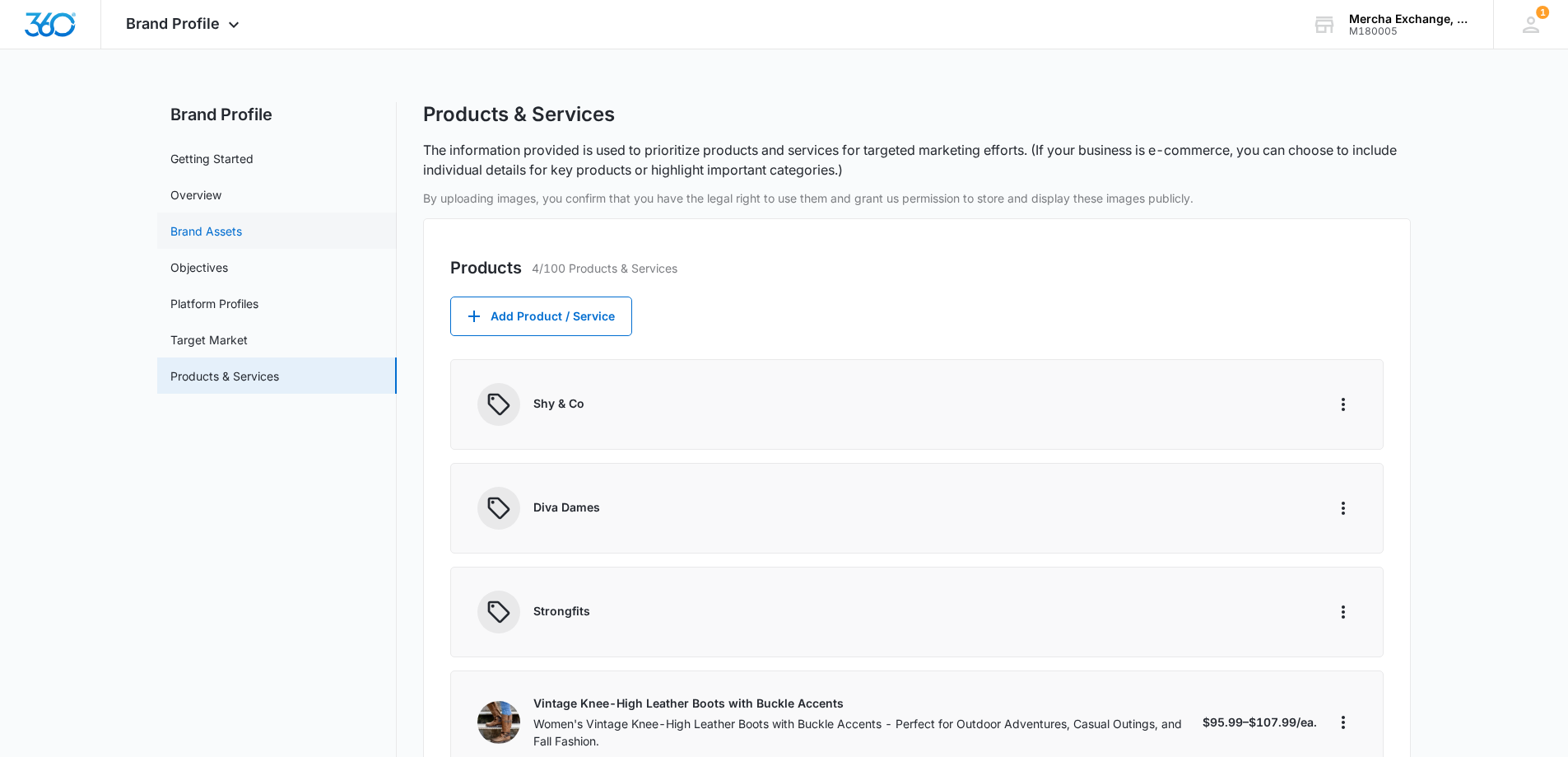
click at [221, 233] on link "Brand Assets" at bounding box center [206, 231] width 72 height 18
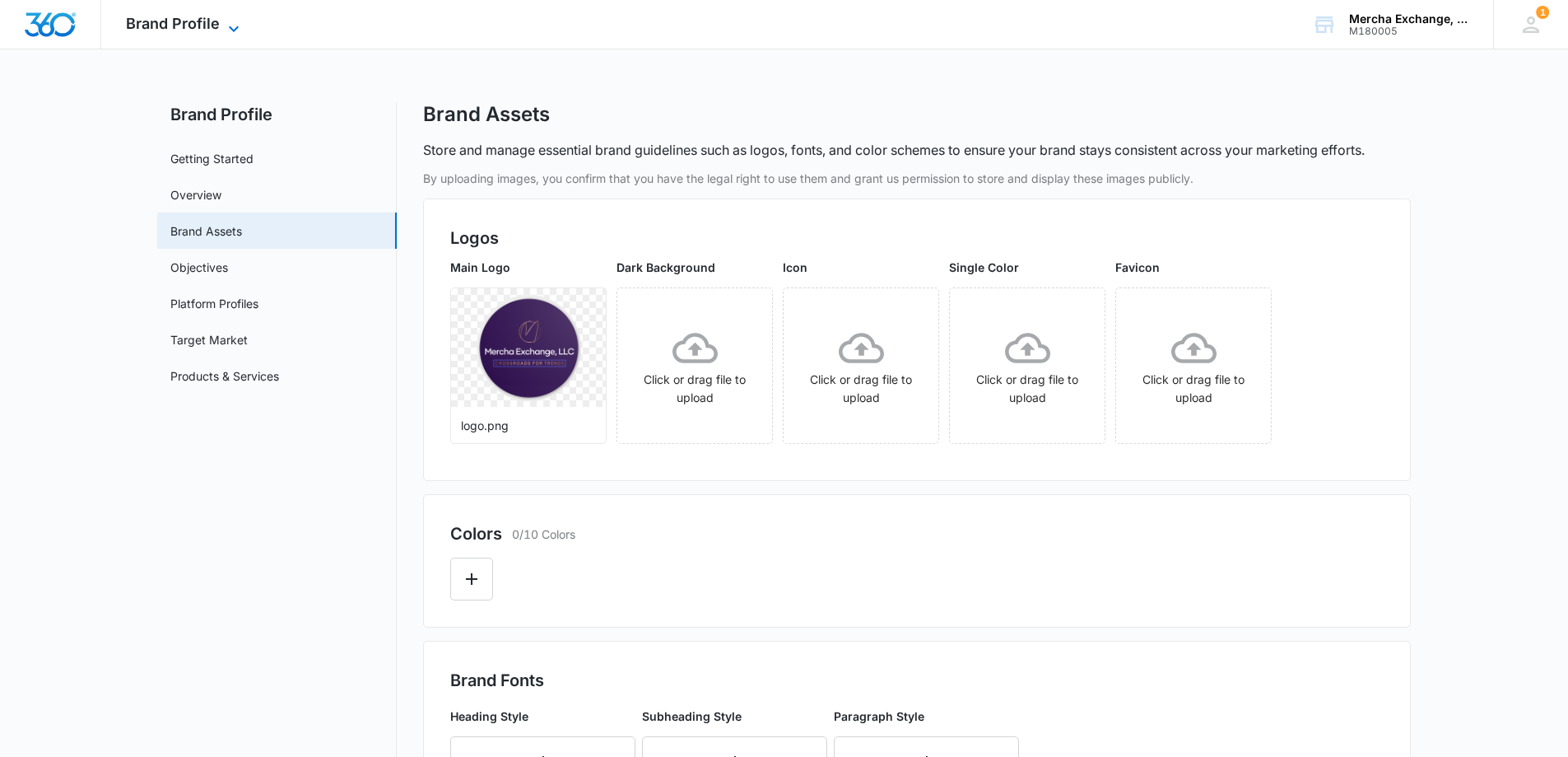
click at [150, 25] on span "Brand Profile" at bounding box center [173, 24] width 94 height 18
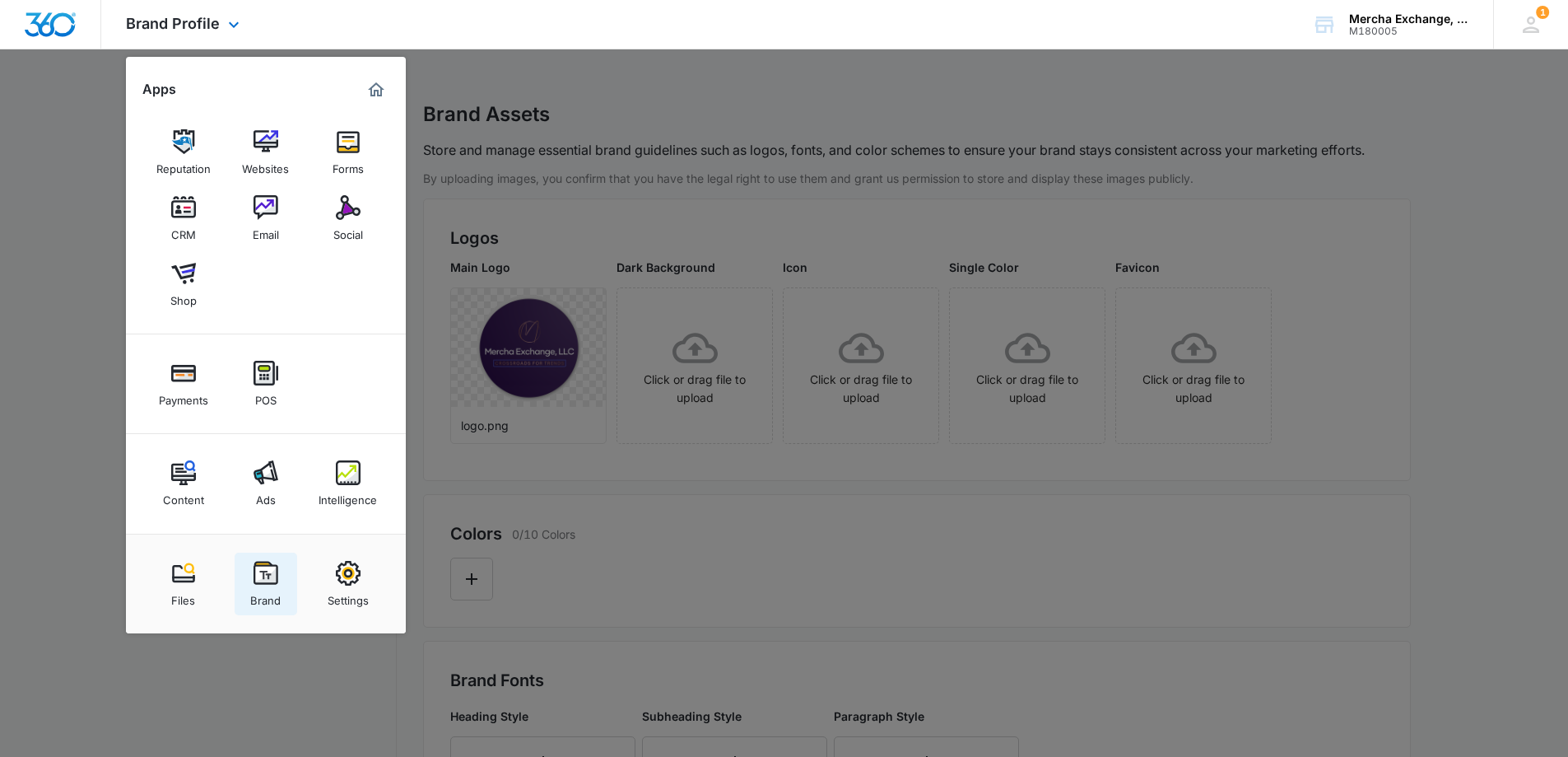
click at [263, 582] on img at bounding box center [266, 573] width 25 height 25
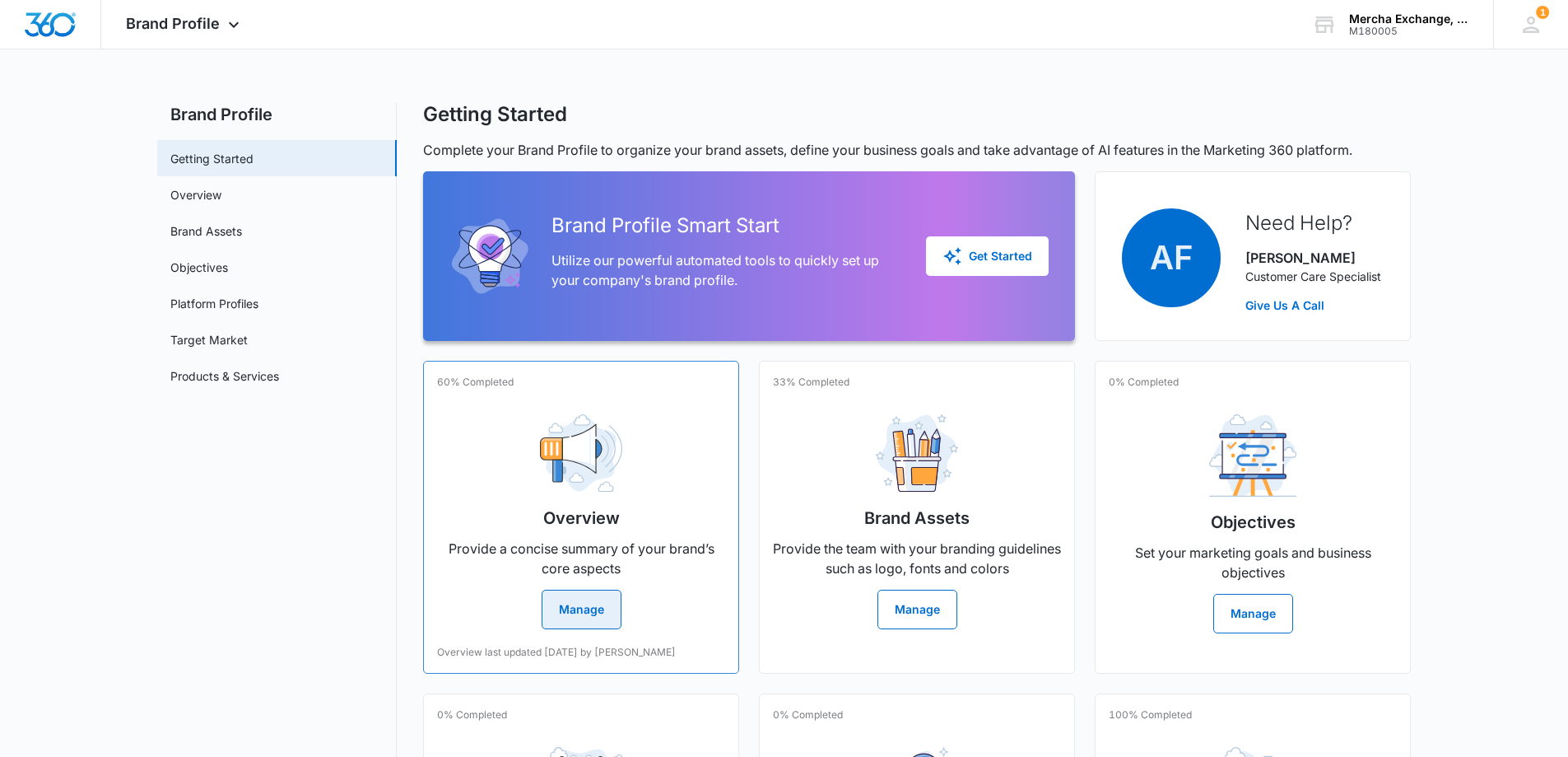
click at [576, 609] on button "Manage" at bounding box center [582, 609] width 80 height 40
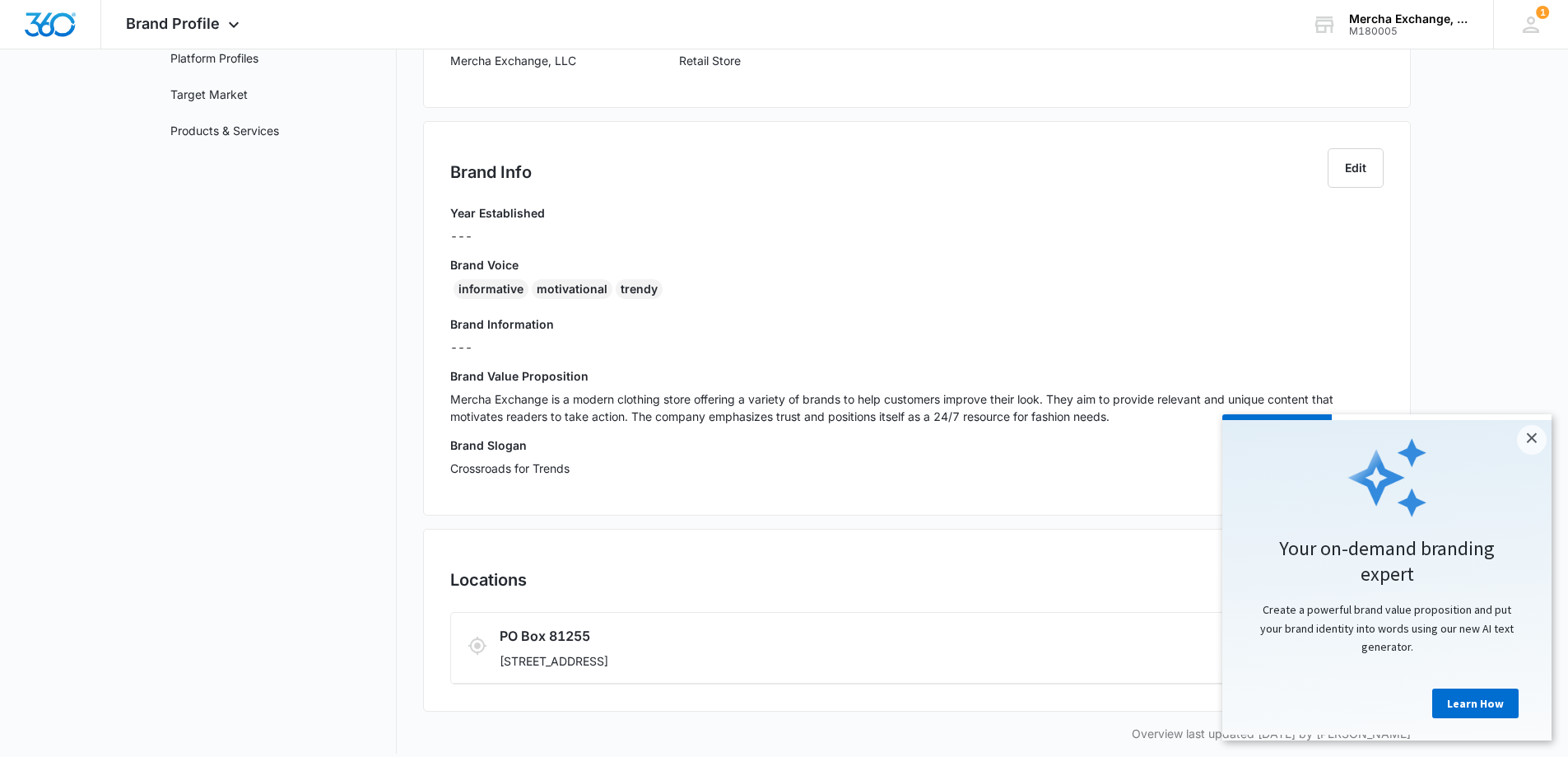
scroll to position [262, 0]
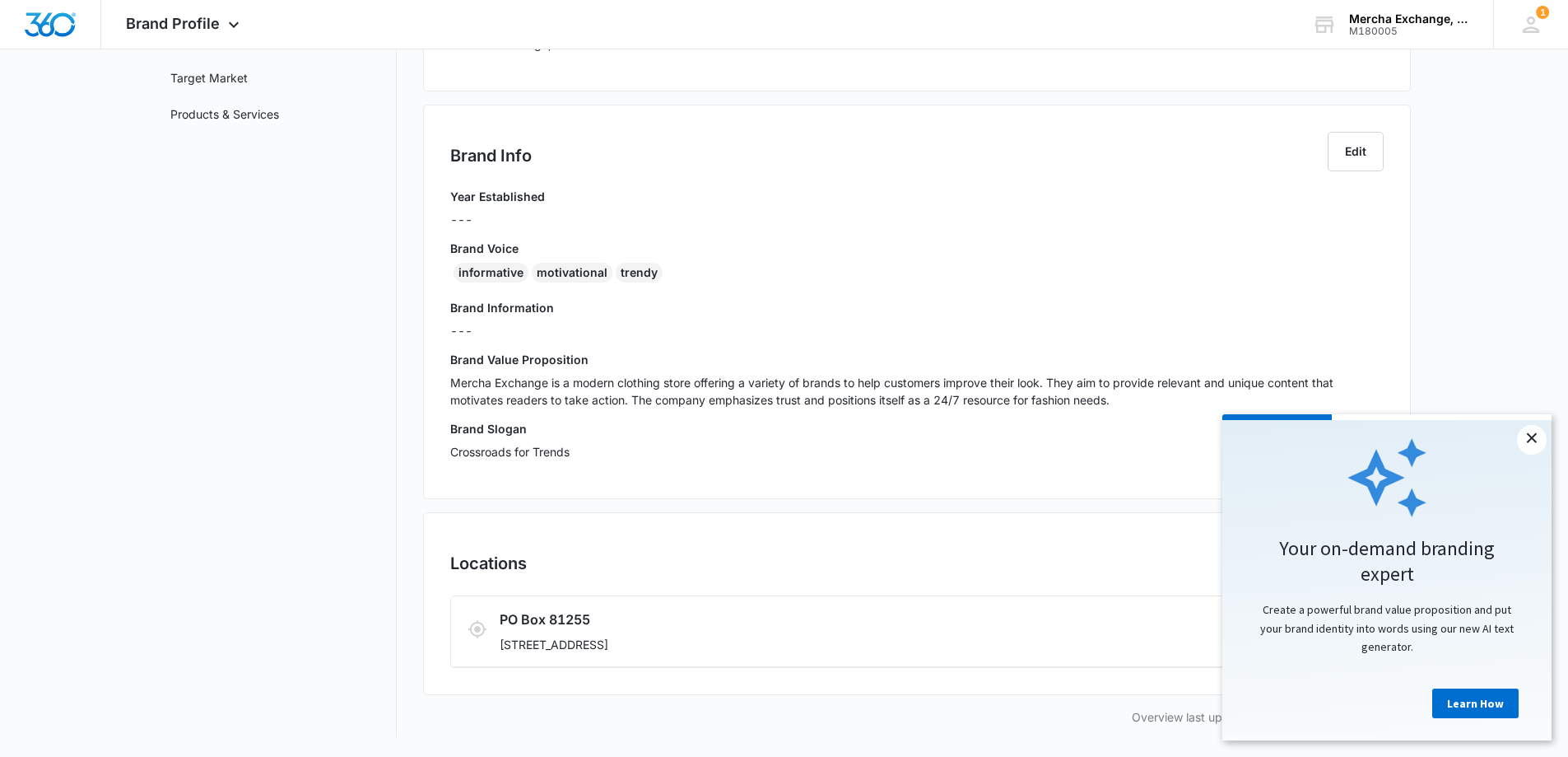
click at [1534, 439] on link "×" at bounding box center [1533, 440] width 30 height 30
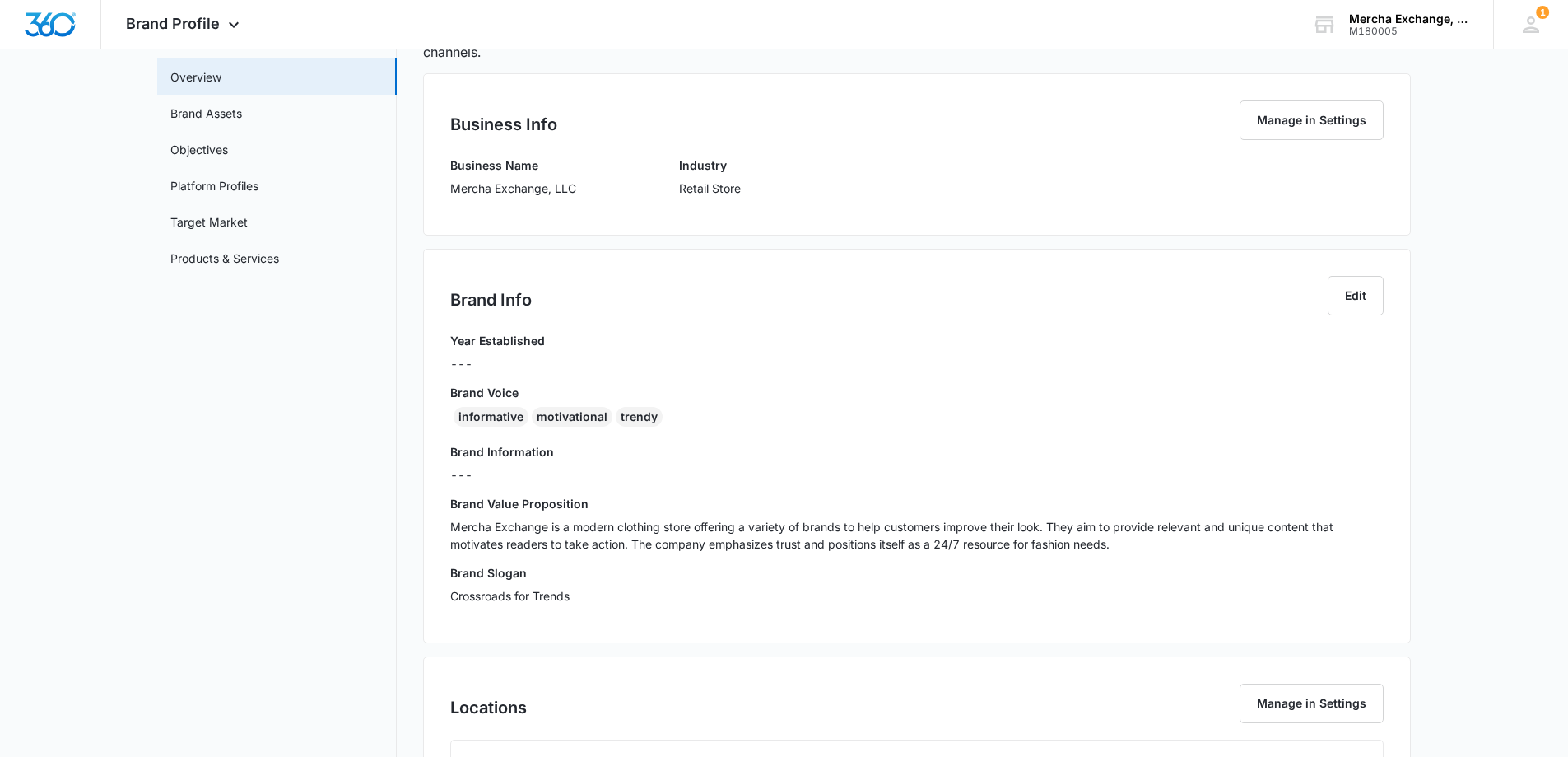
scroll to position [0, 0]
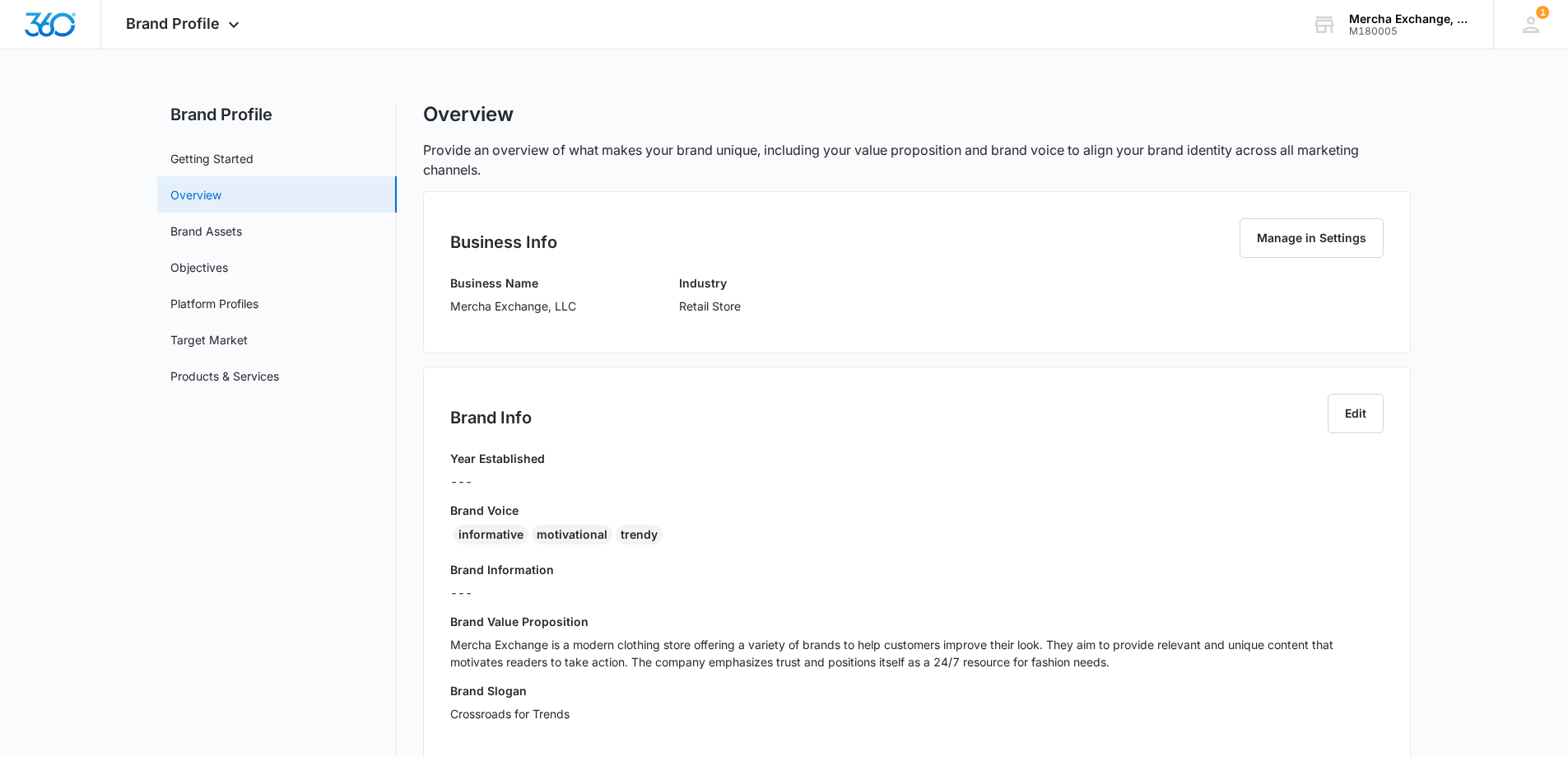
click at [189, 193] on link "Overview" at bounding box center [196, 195] width 51 height 18
click at [211, 223] on link "Brand Assets" at bounding box center [206, 231] width 72 height 18
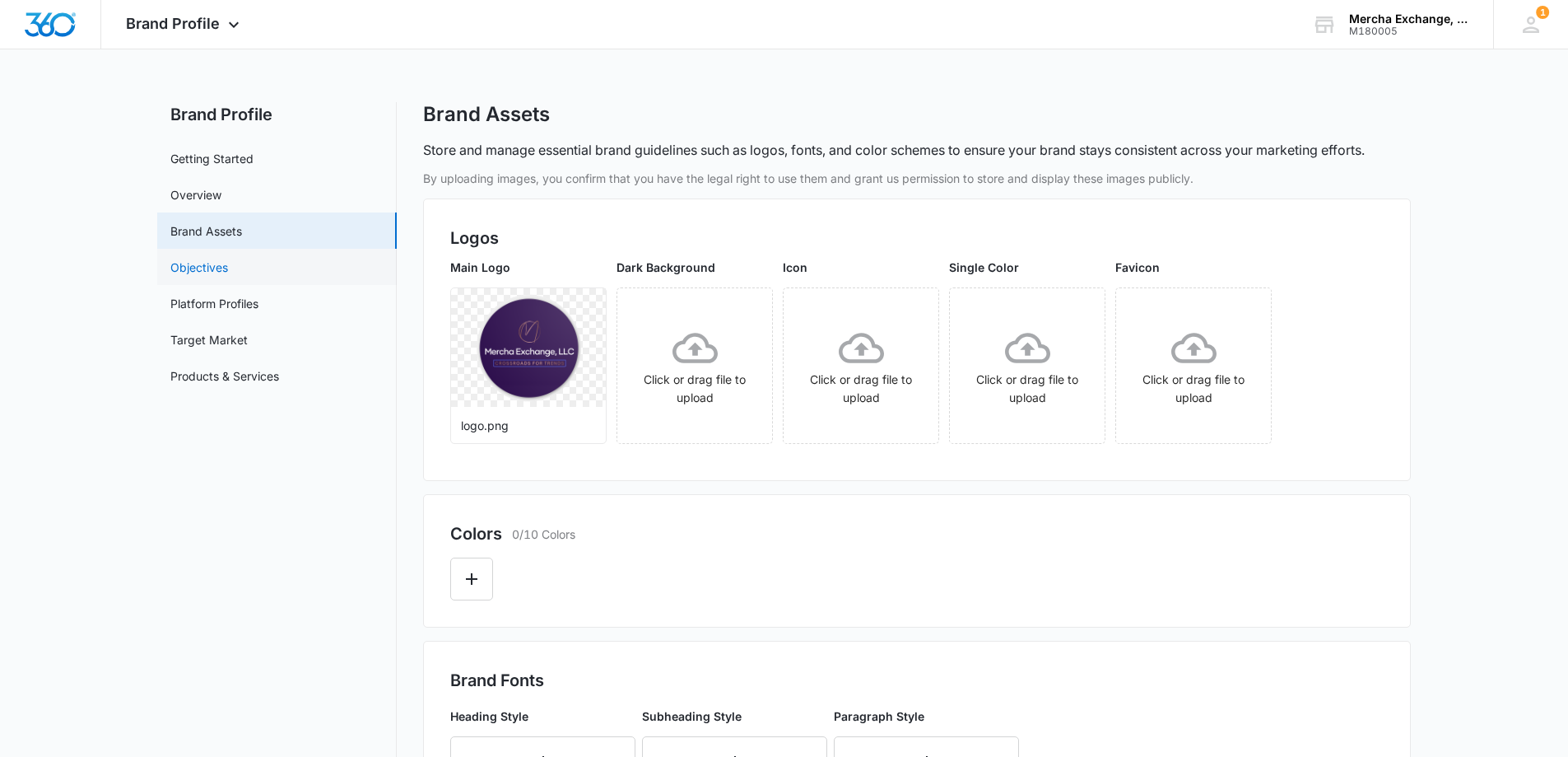
click at [199, 265] on link "Objectives" at bounding box center [199, 267] width 57 height 18
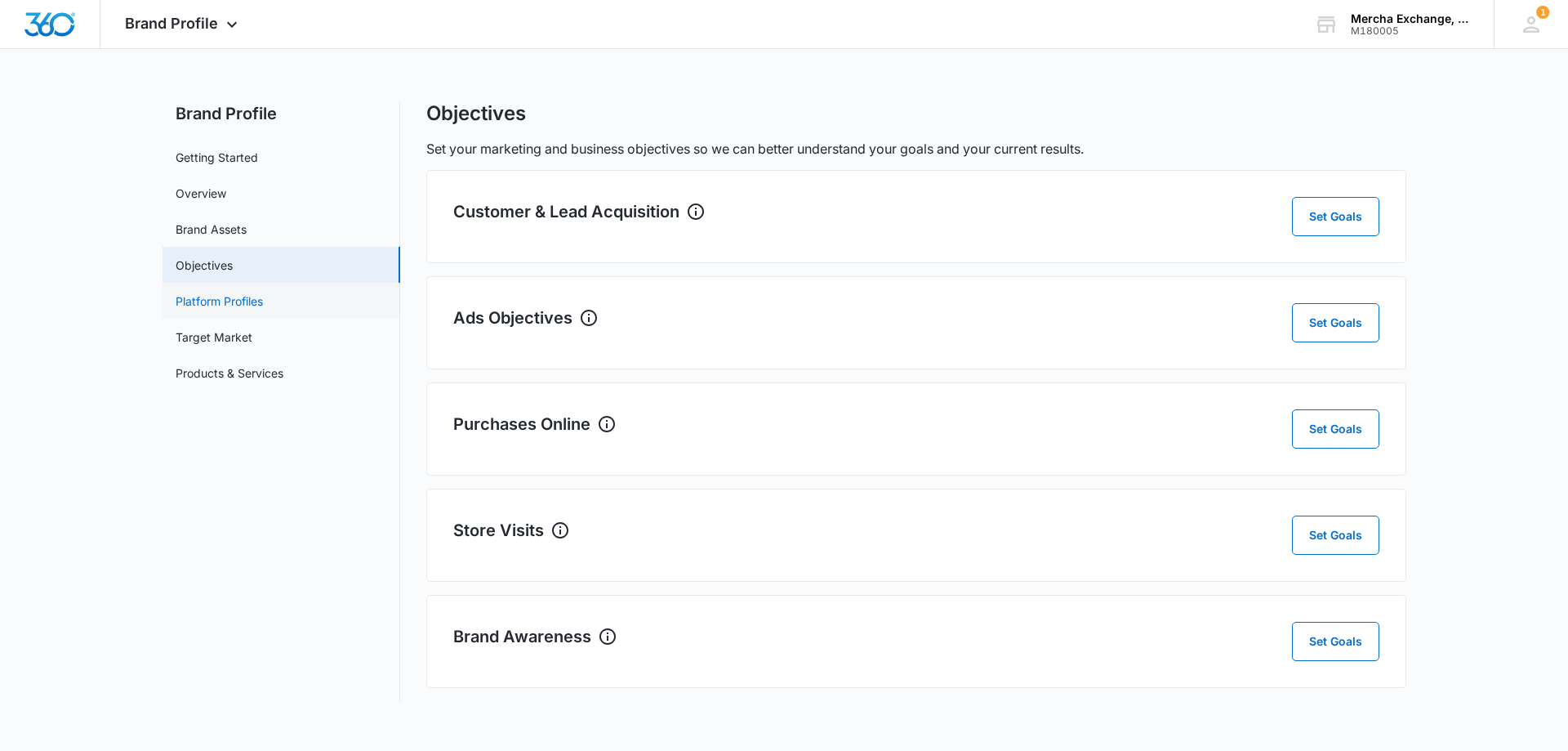
click at [202, 292] on link "Platform Profiles" at bounding box center [219, 301] width 88 height 18
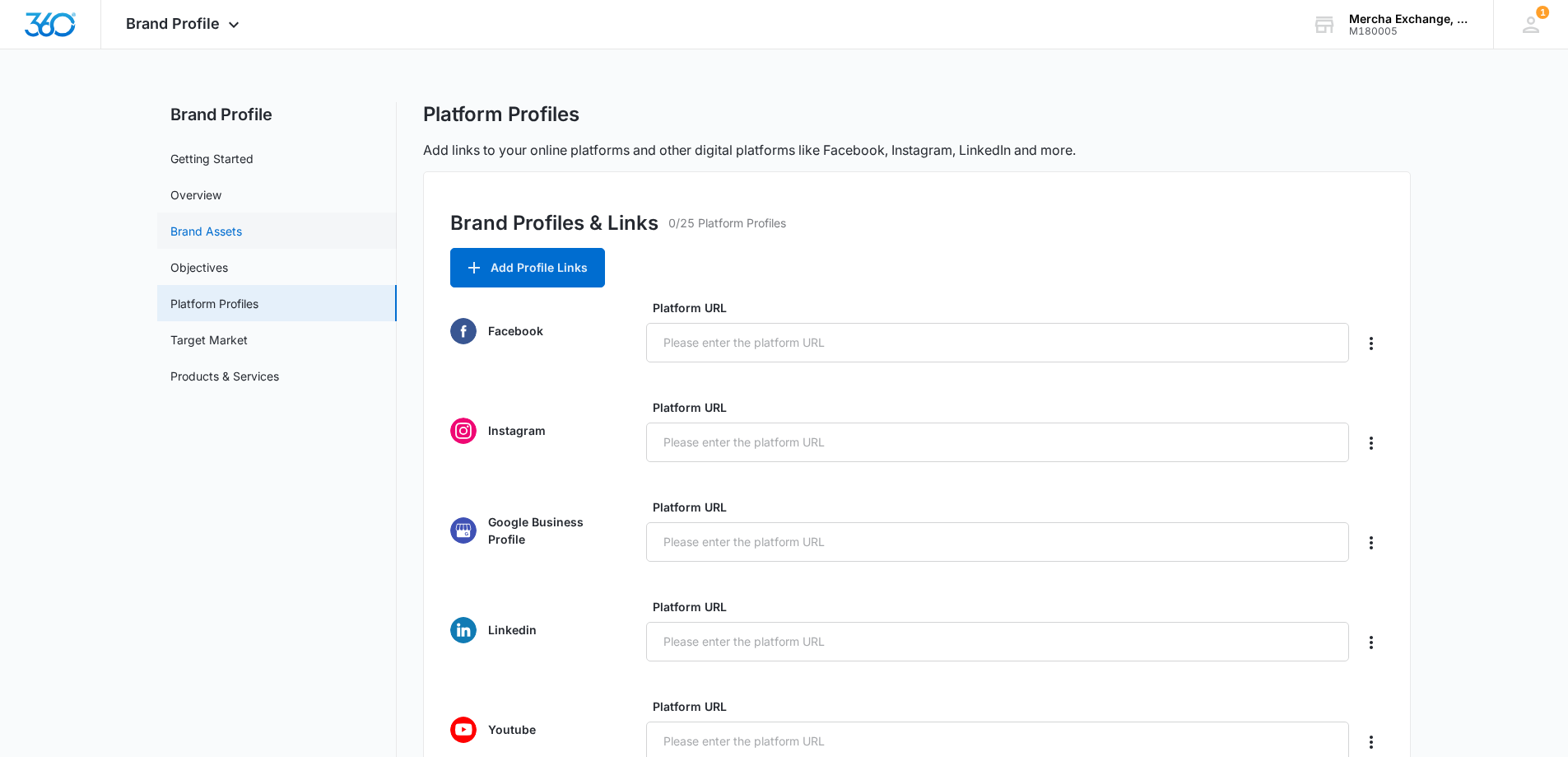
click at [215, 240] on link "Brand Assets" at bounding box center [206, 231] width 72 height 18
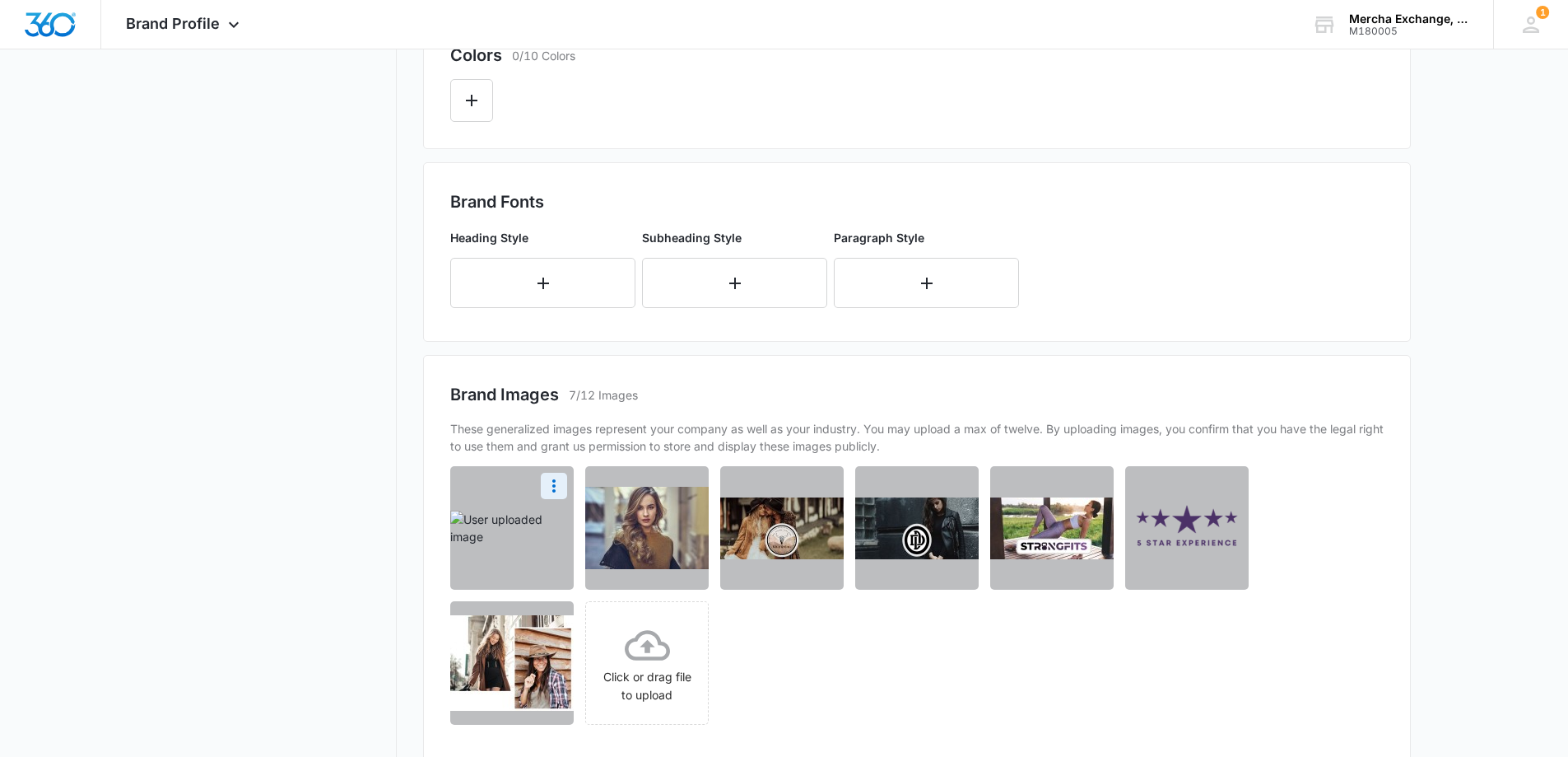
scroll to position [546, 0]
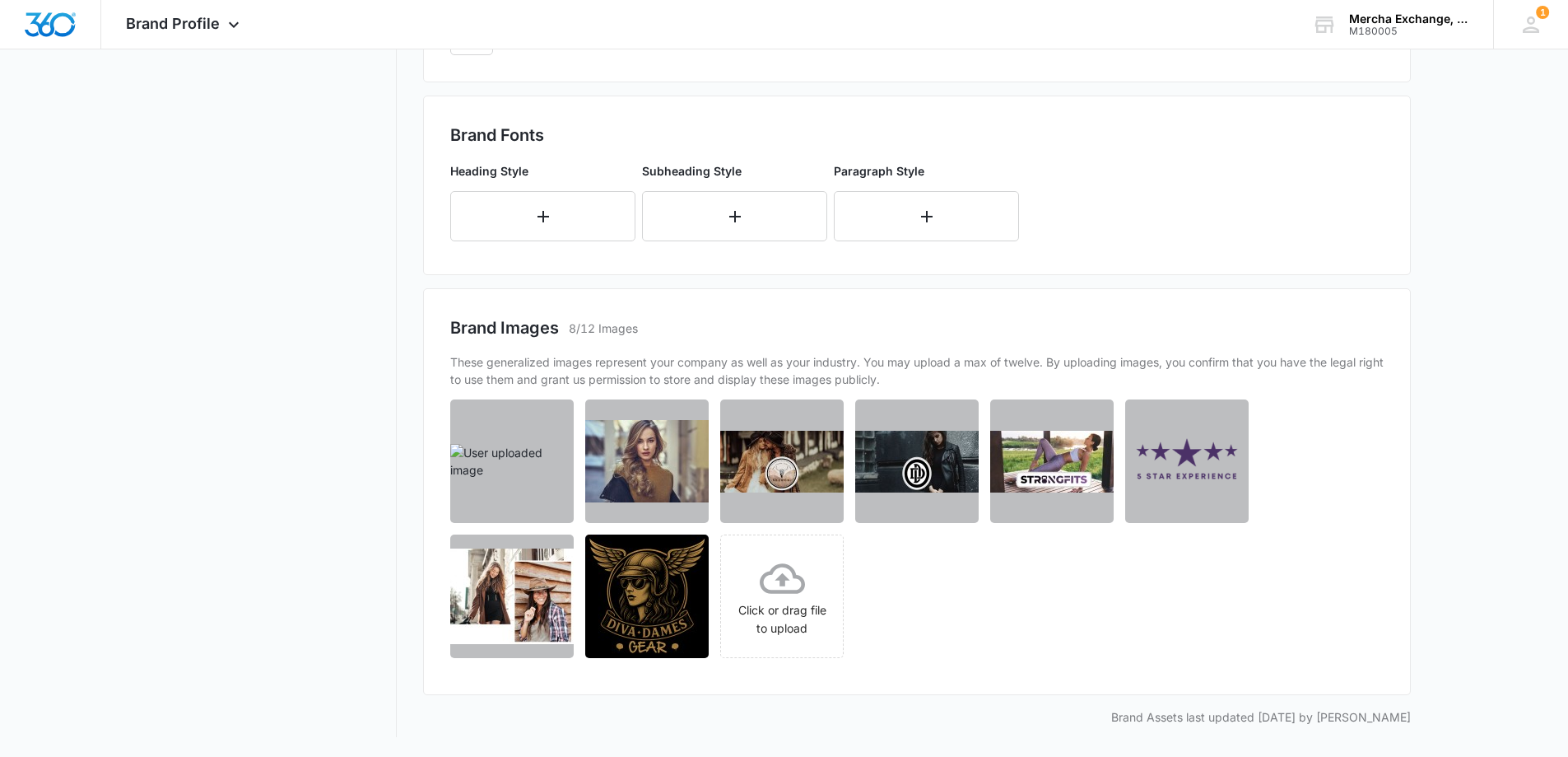
click at [965, 592] on div "Click or drag file to upload" at bounding box center [912, 529] width 924 height 258
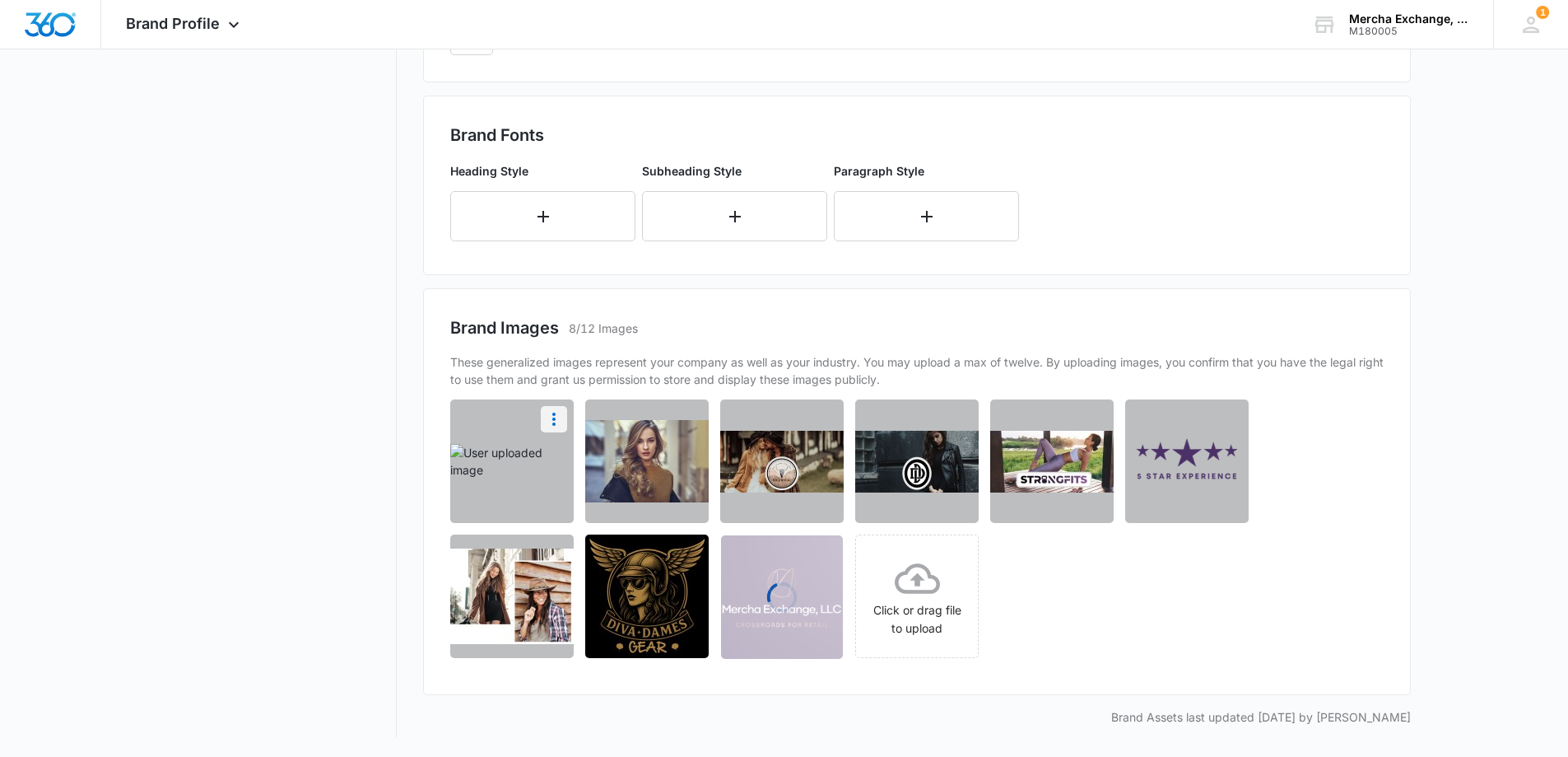
click at [551, 415] on icon "More" at bounding box center [554, 419] width 19 height 19
click at [491, 490] on div "Delete" at bounding box center [500, 490] width 54 height 11
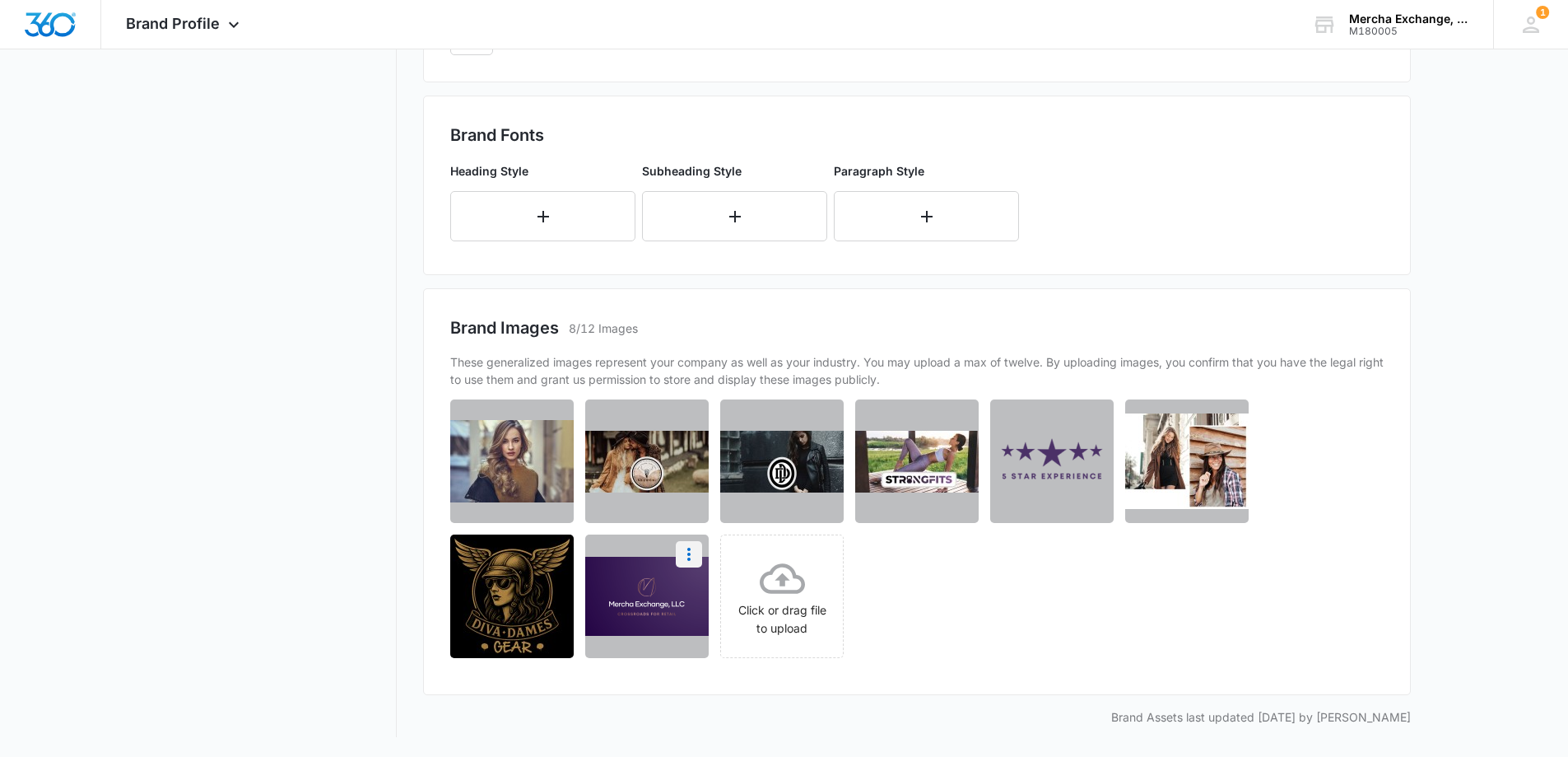
click at [685, 554] on icon "More" at bounding box center [689, 554] width 19 height 19
click at [926, 575] on div "Download Delete Click or drag file to upload" at bounding box center [912, 529] width 924 height 258
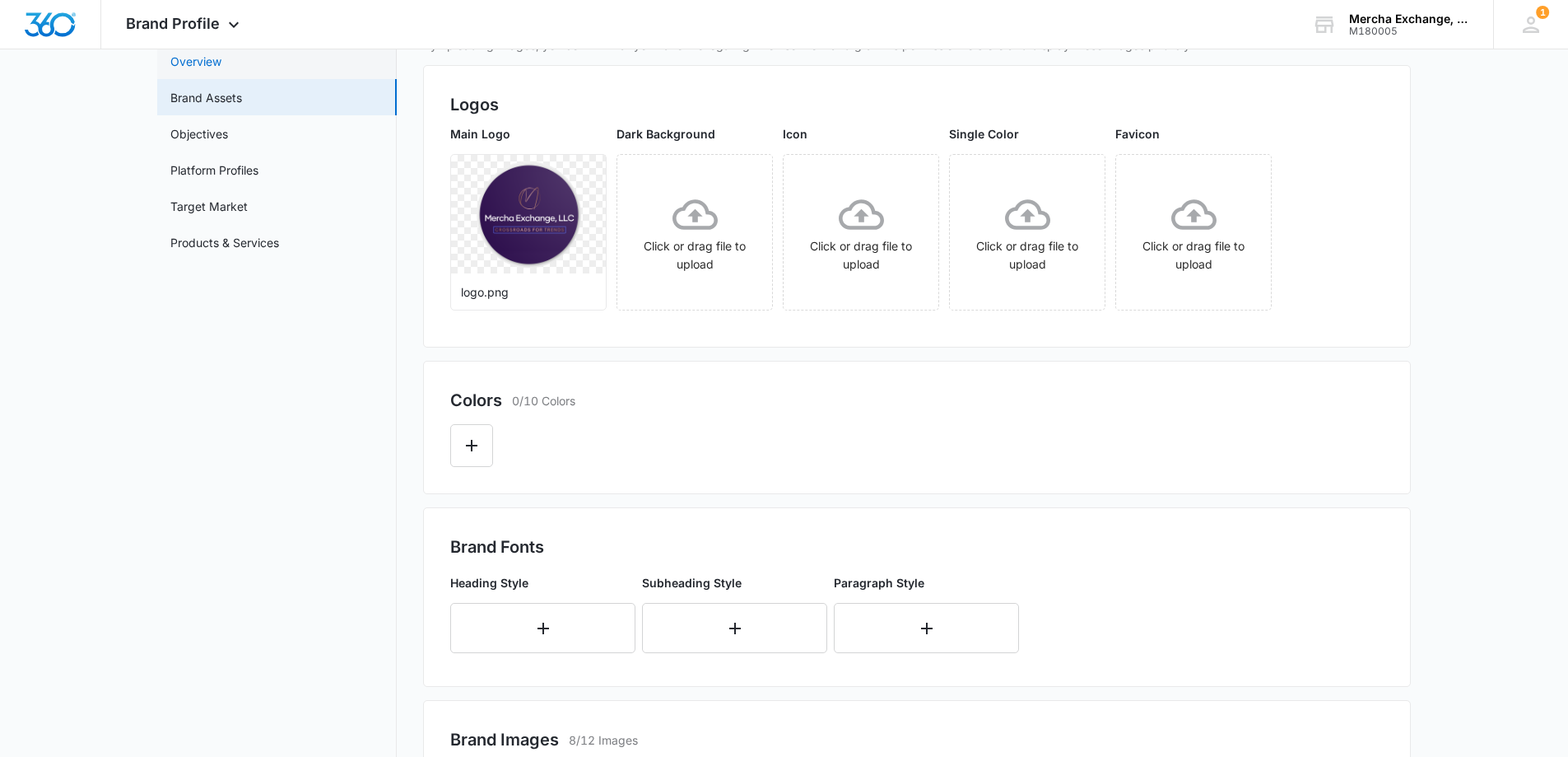
scroll to position [0, 0]
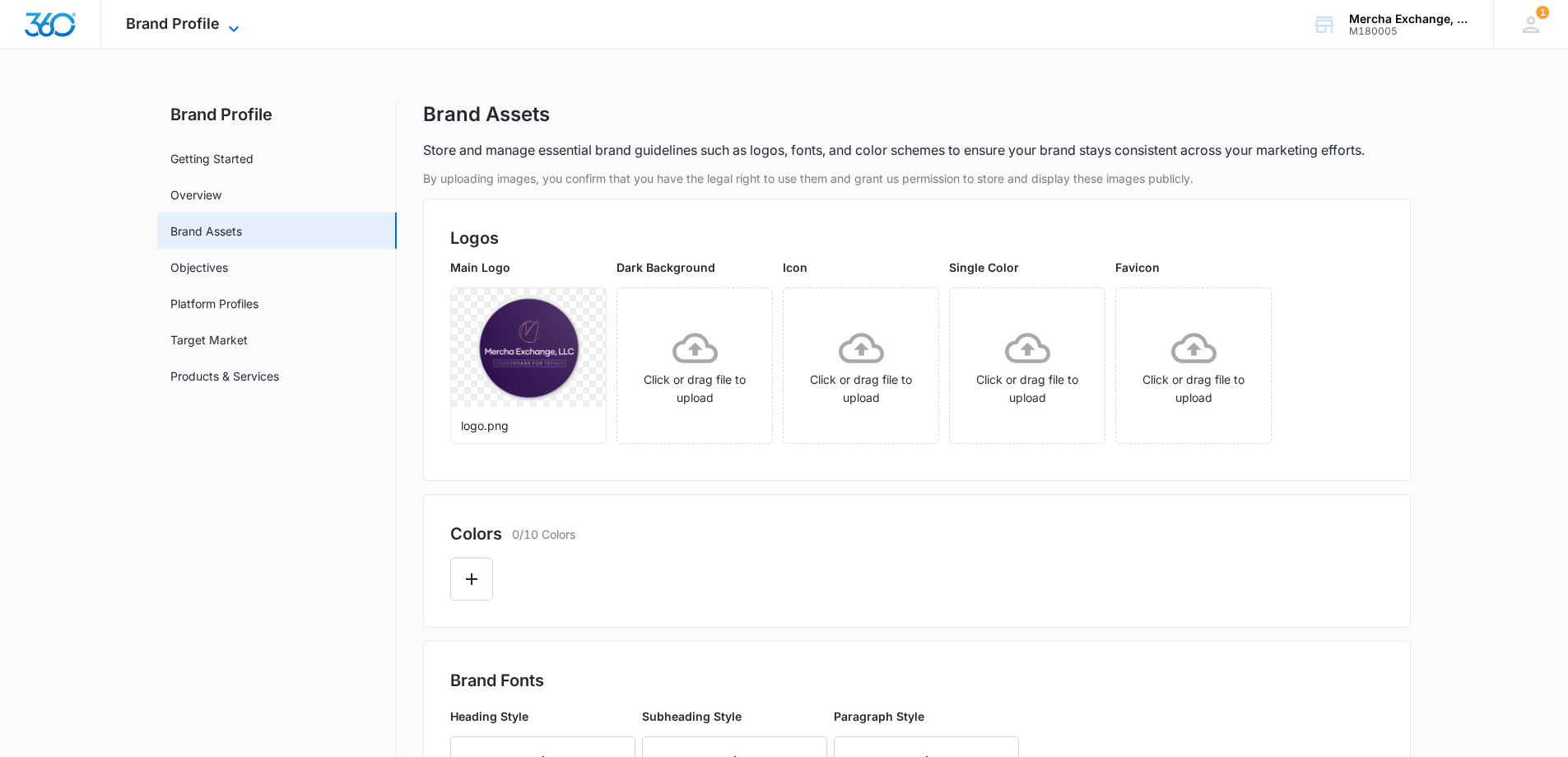
click at [233, 24] on icon at bounding box center [233, 28] width 19 height 19
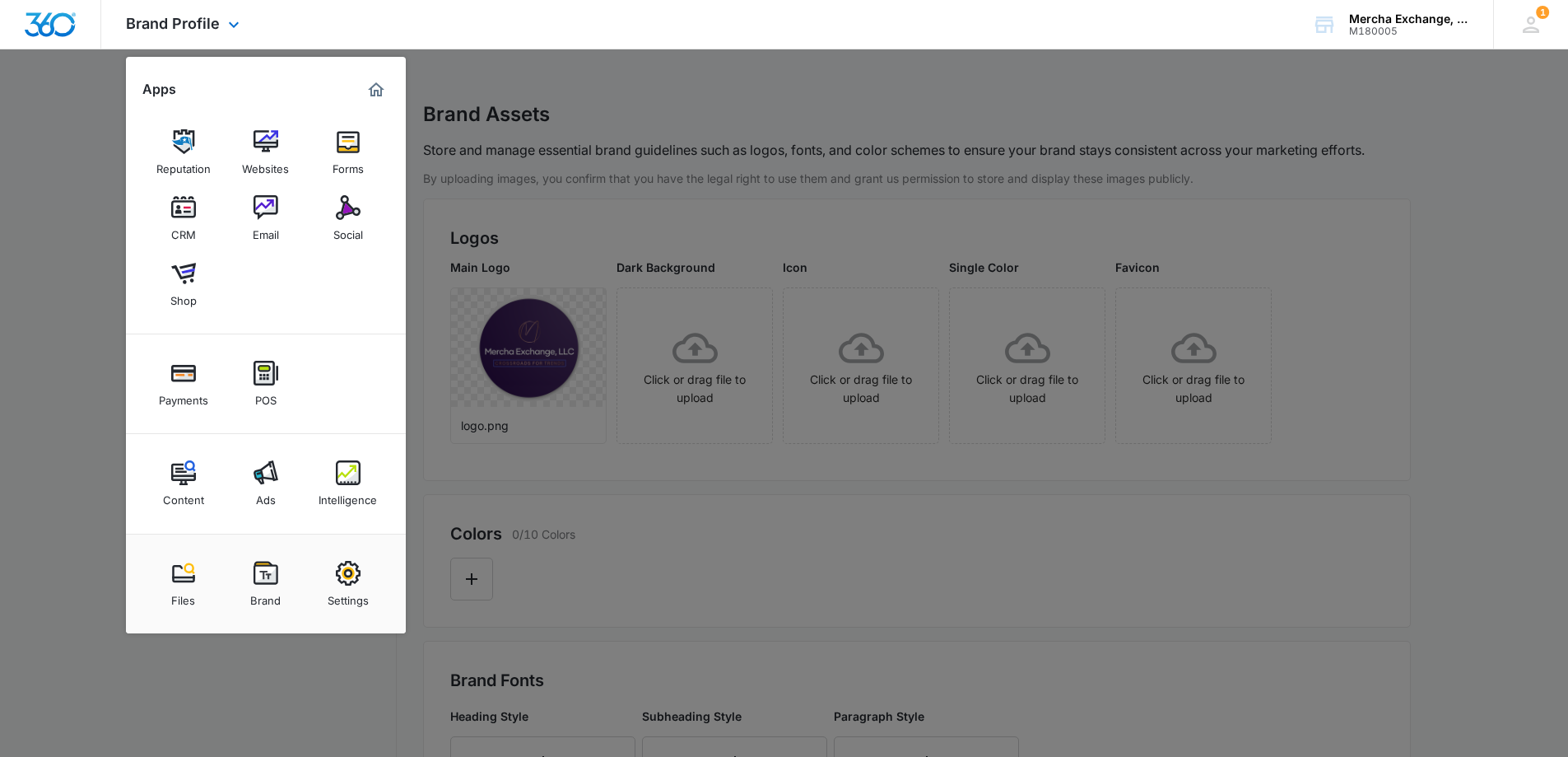
click at [60, 27] on img "Dashboard" at bounding box center [50, 25] width 53 height 25
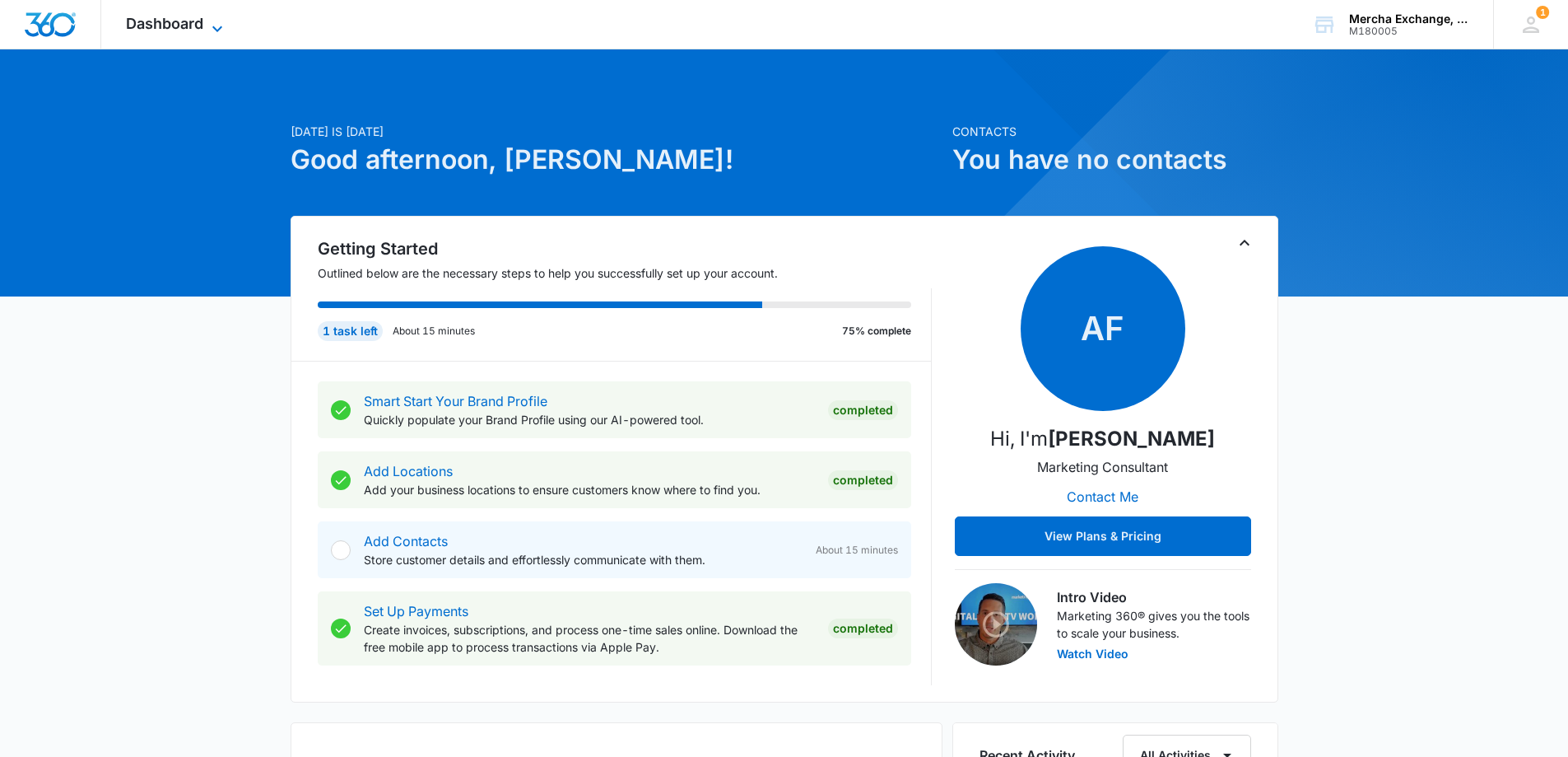
click at [146, 21] on span "Dashboard" at bounding box center [165, 24] width 78 height 18
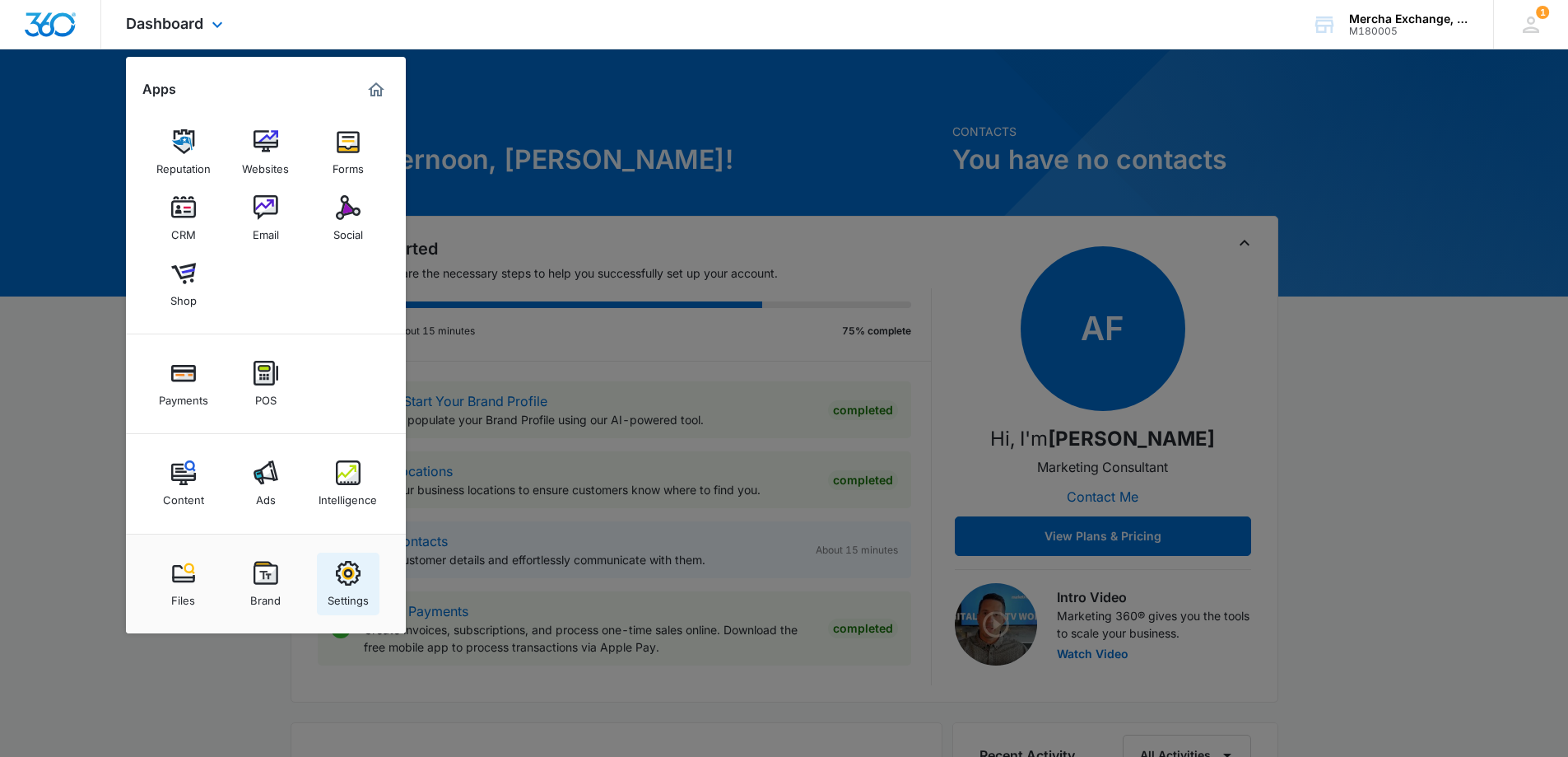
click at [351, 579] on img at bounding box center [348, 573] width 25 height 25
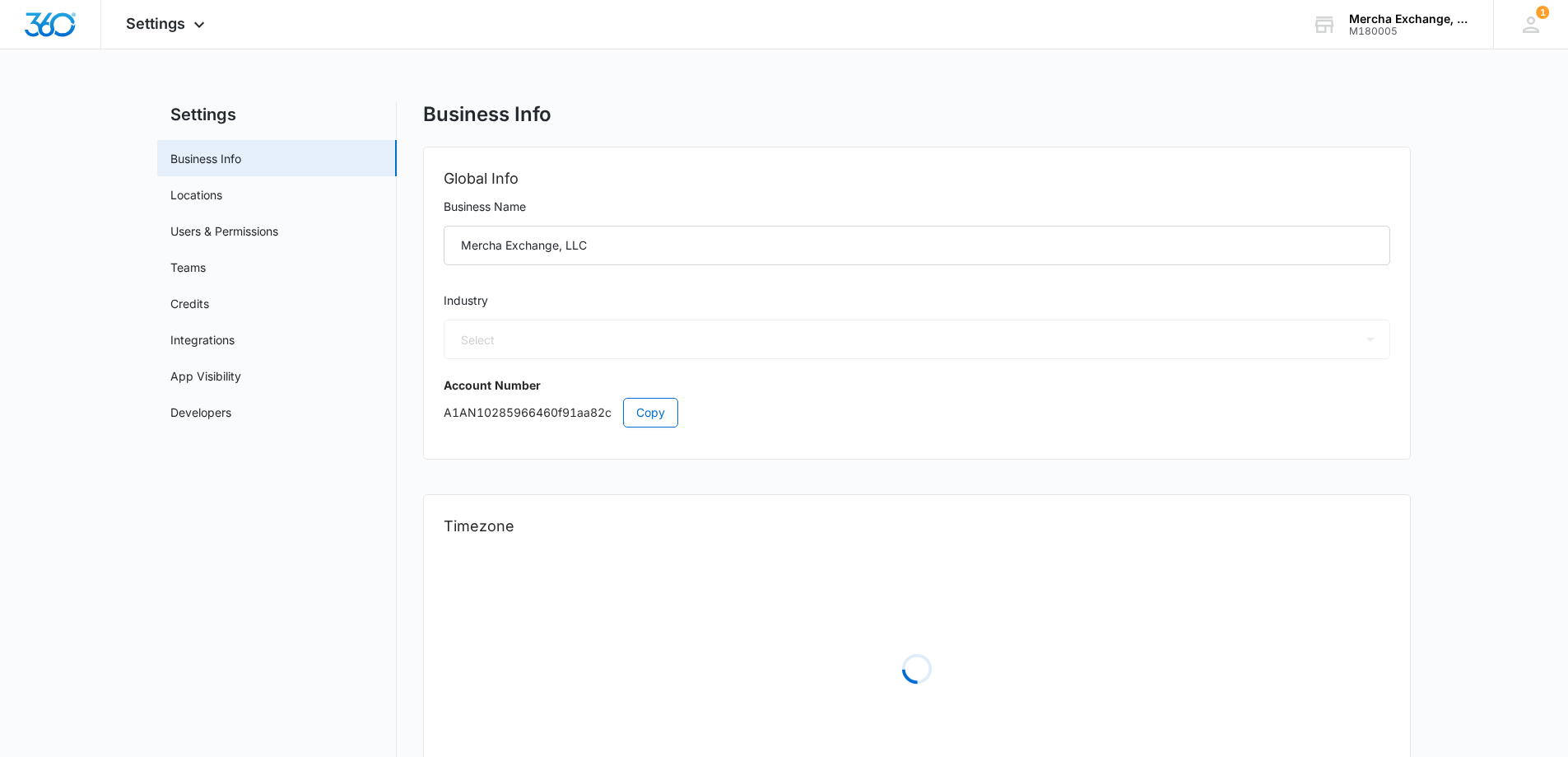
select select "US"
select select "America/[GEOGRAPHIC_DATA]"
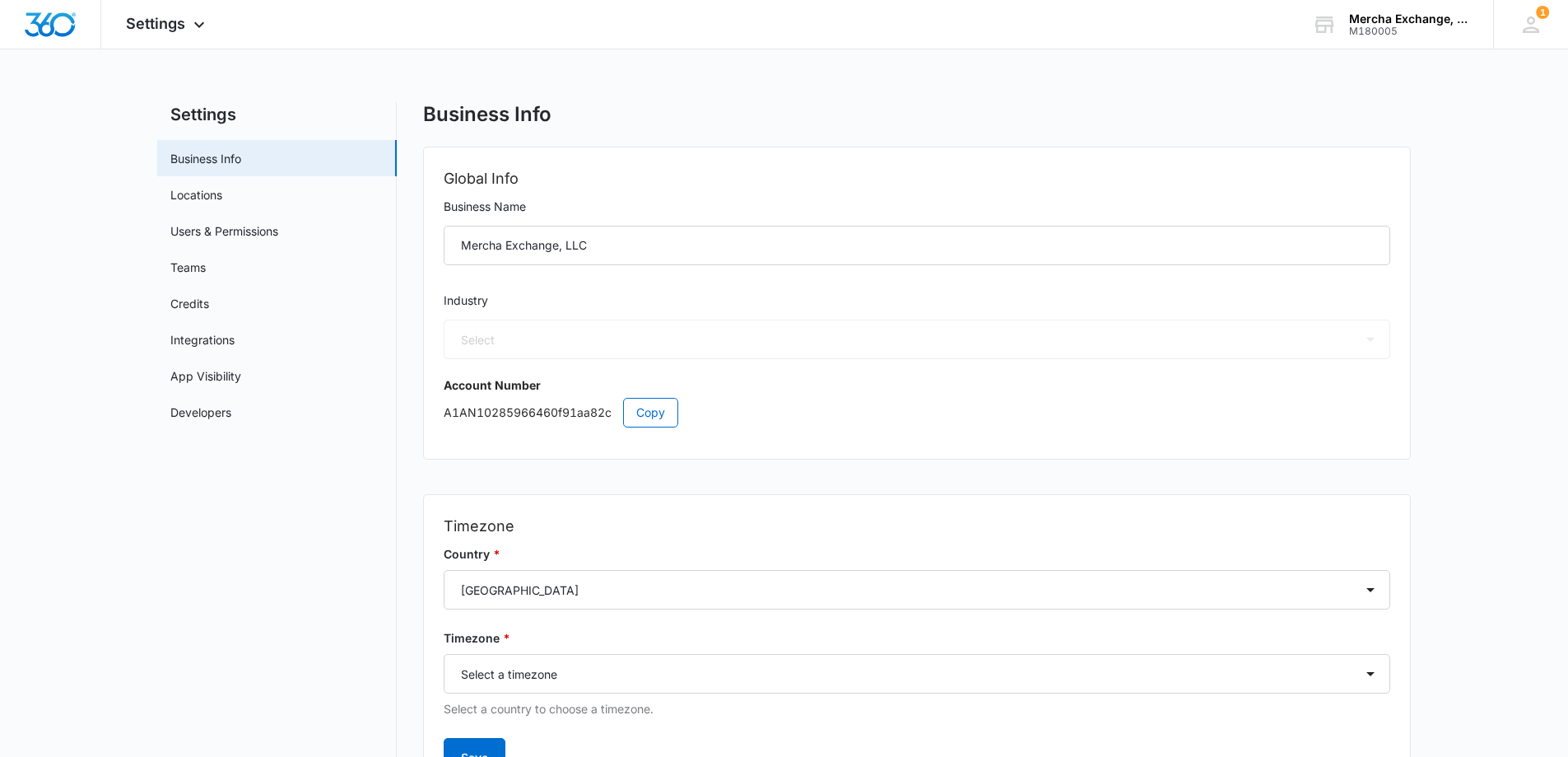
select select "12"
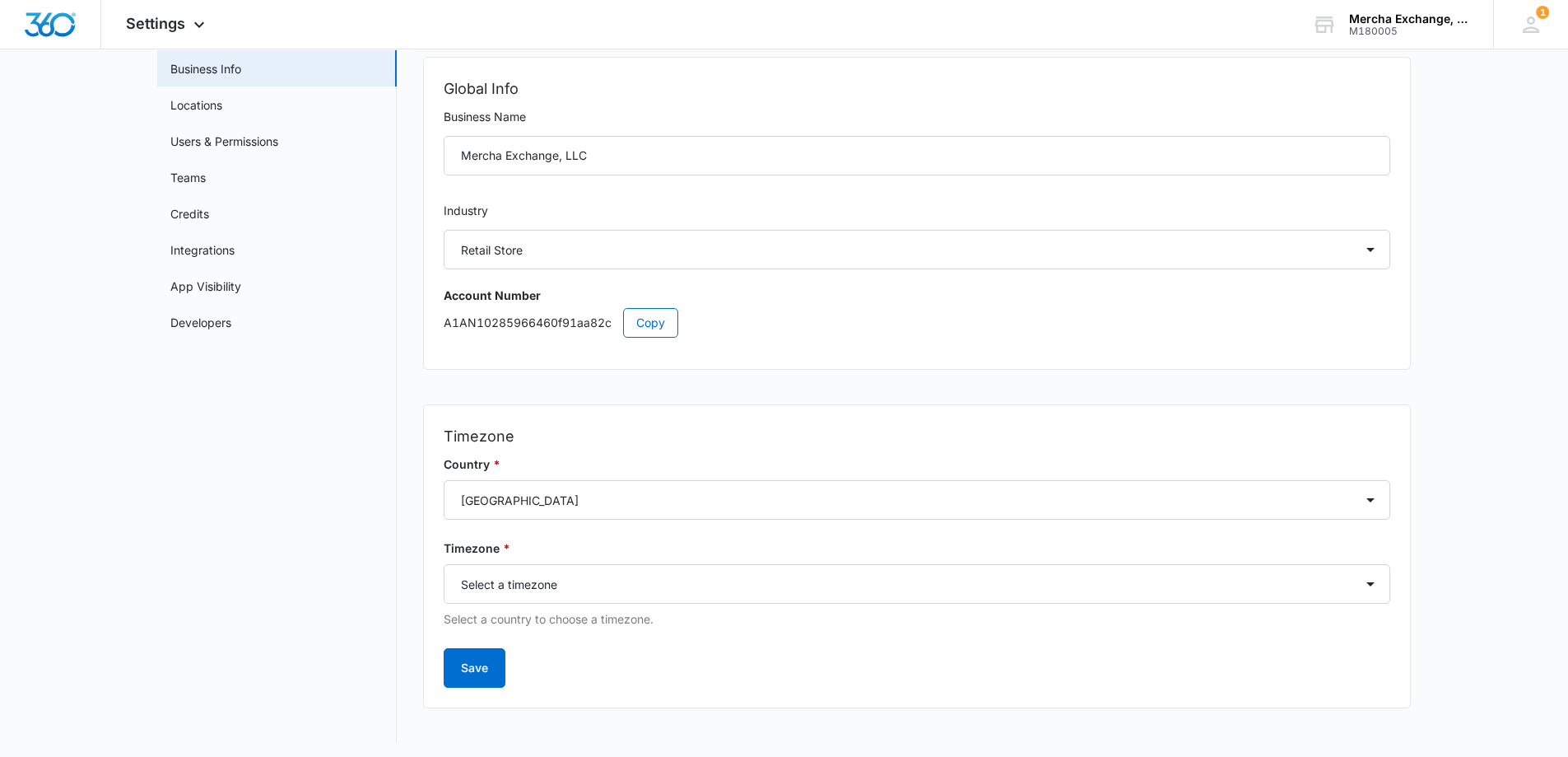
scroll to position [96, 0]
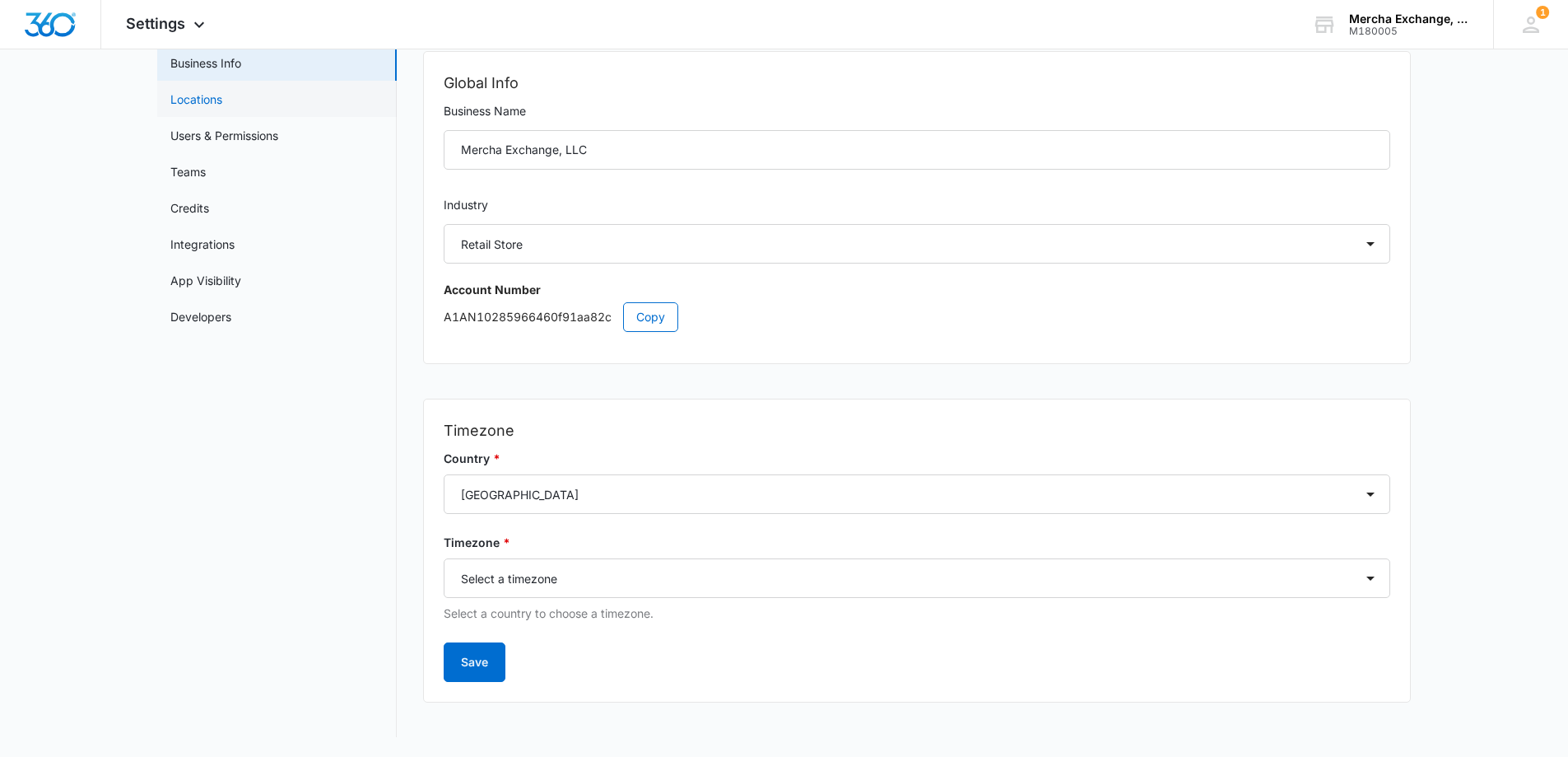
click at [222, 92] on link "Locations" at bounding box center [196, 99] width 52 height 18
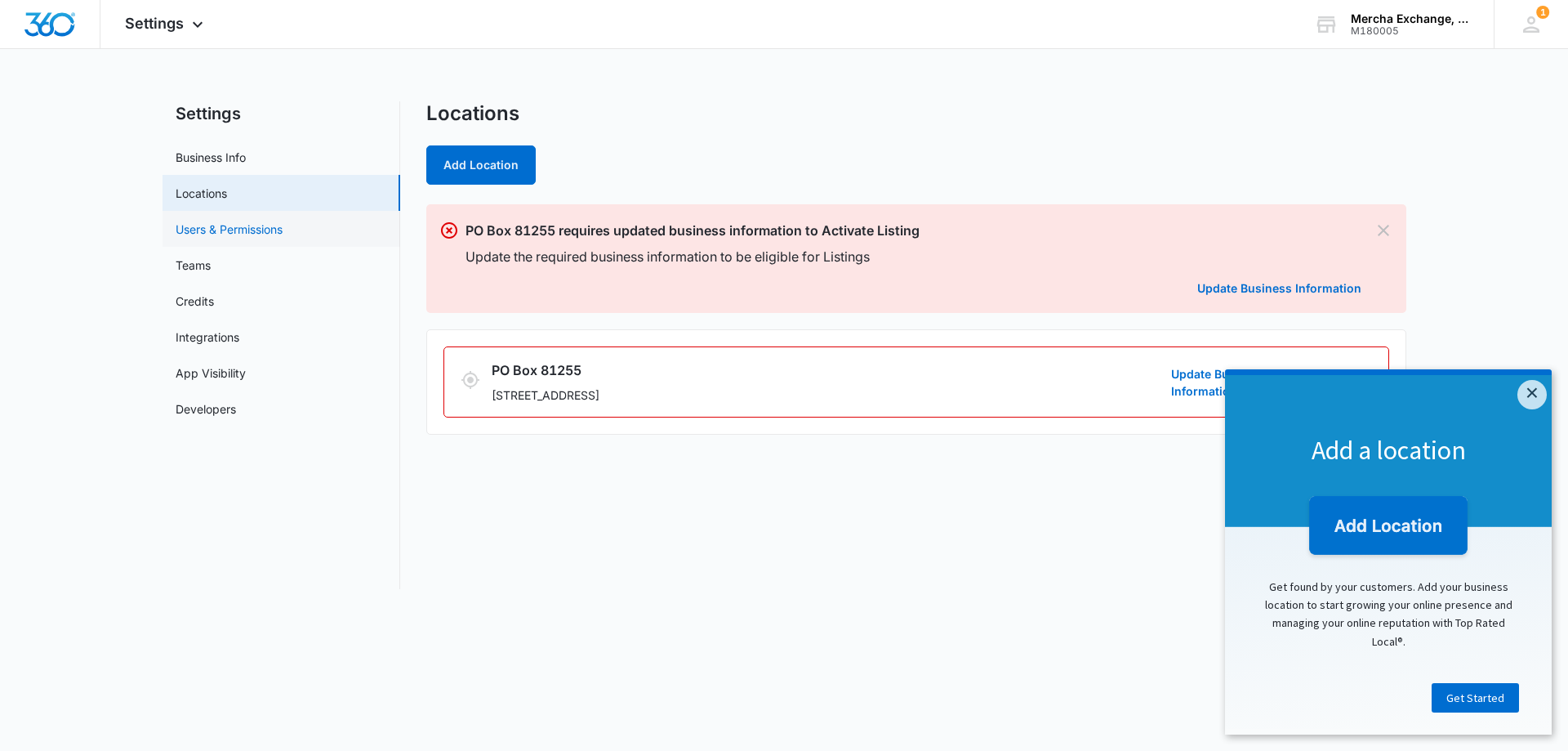
click at [240, 222] on link "Users & Permissions" at bounding box center [229, 229] width 107 height 18
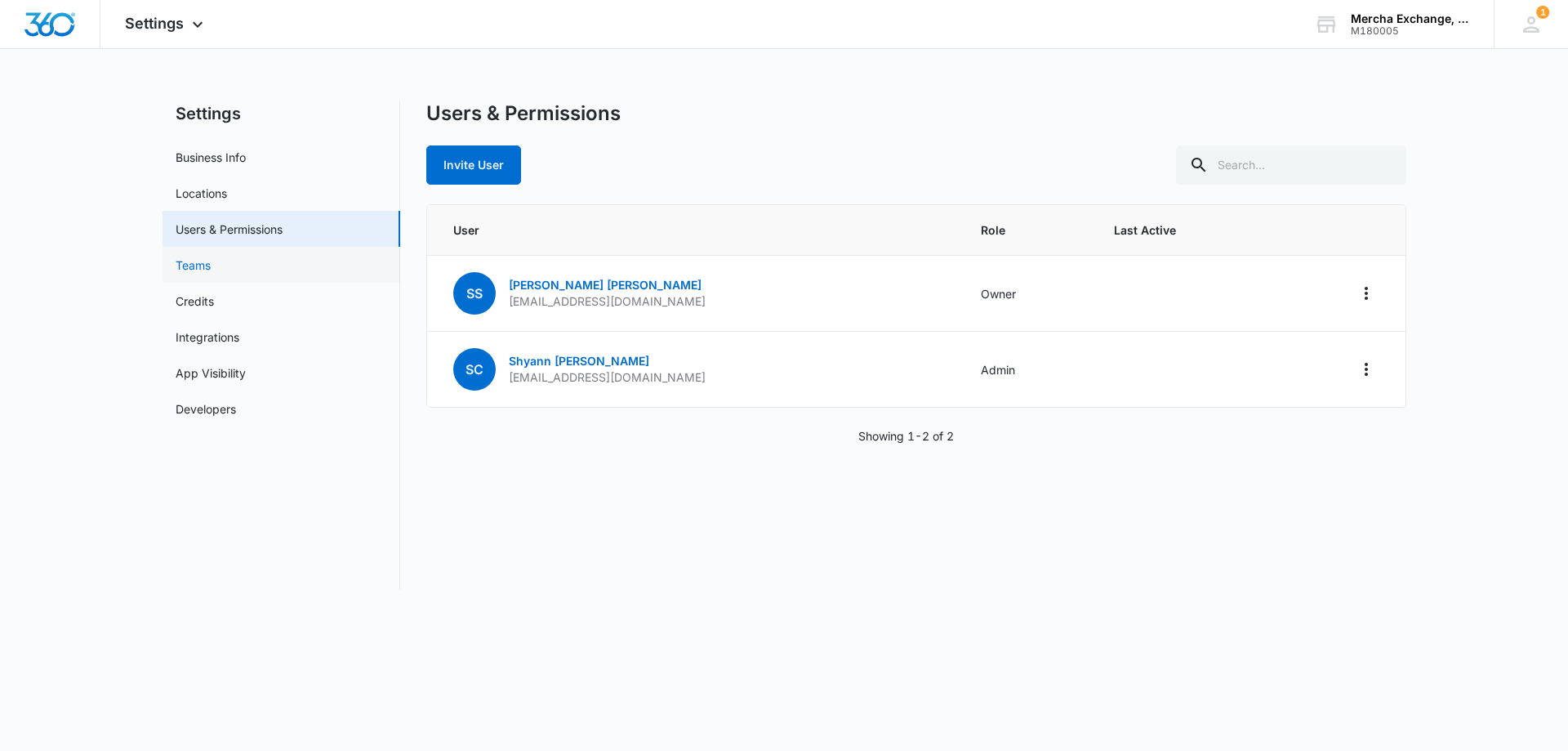
click at [209, 259] on link "Teams" at bounding box center [193, 265] width 35 height 18
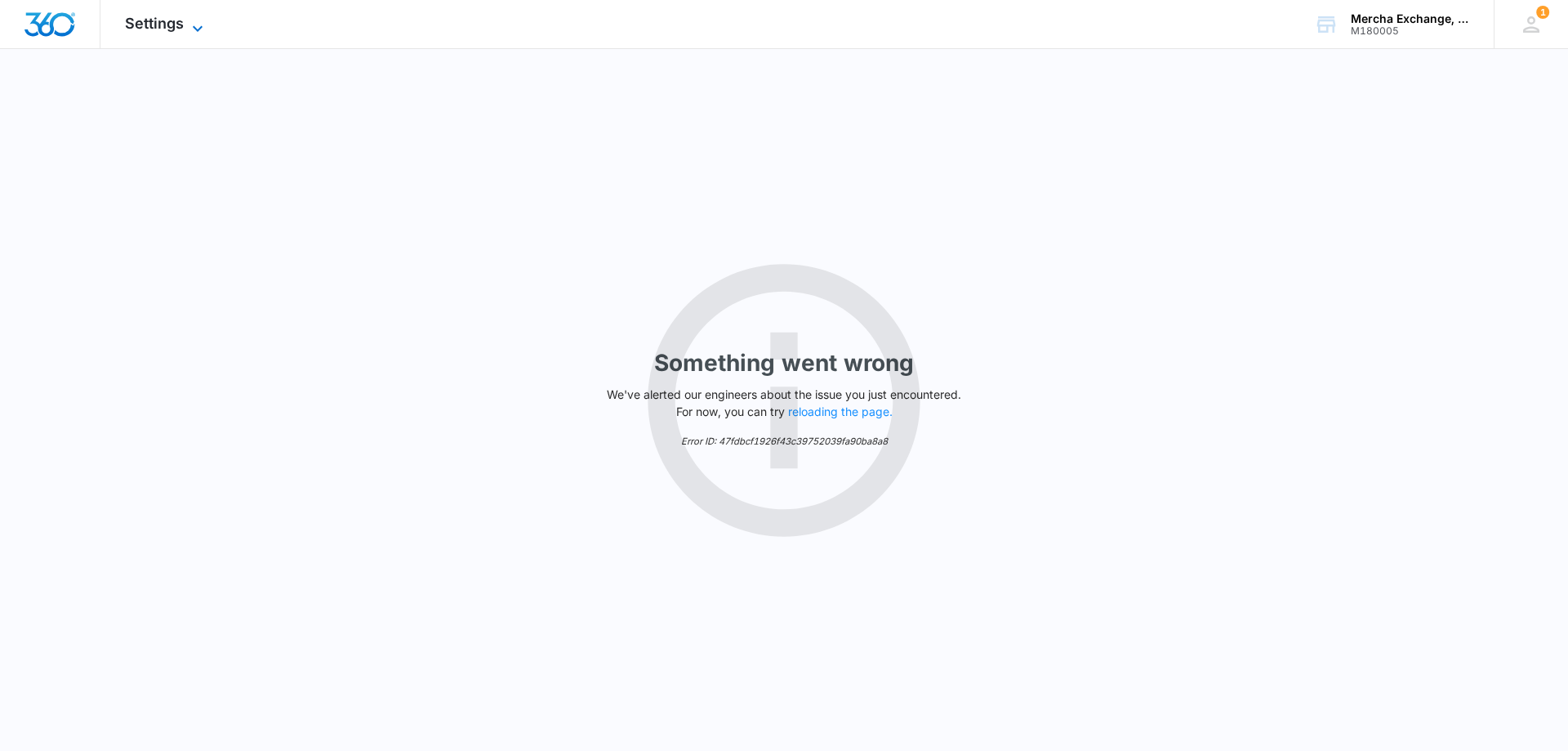
click at [194, 27] on icon at bounding box center [197, 28] width 10 height 6
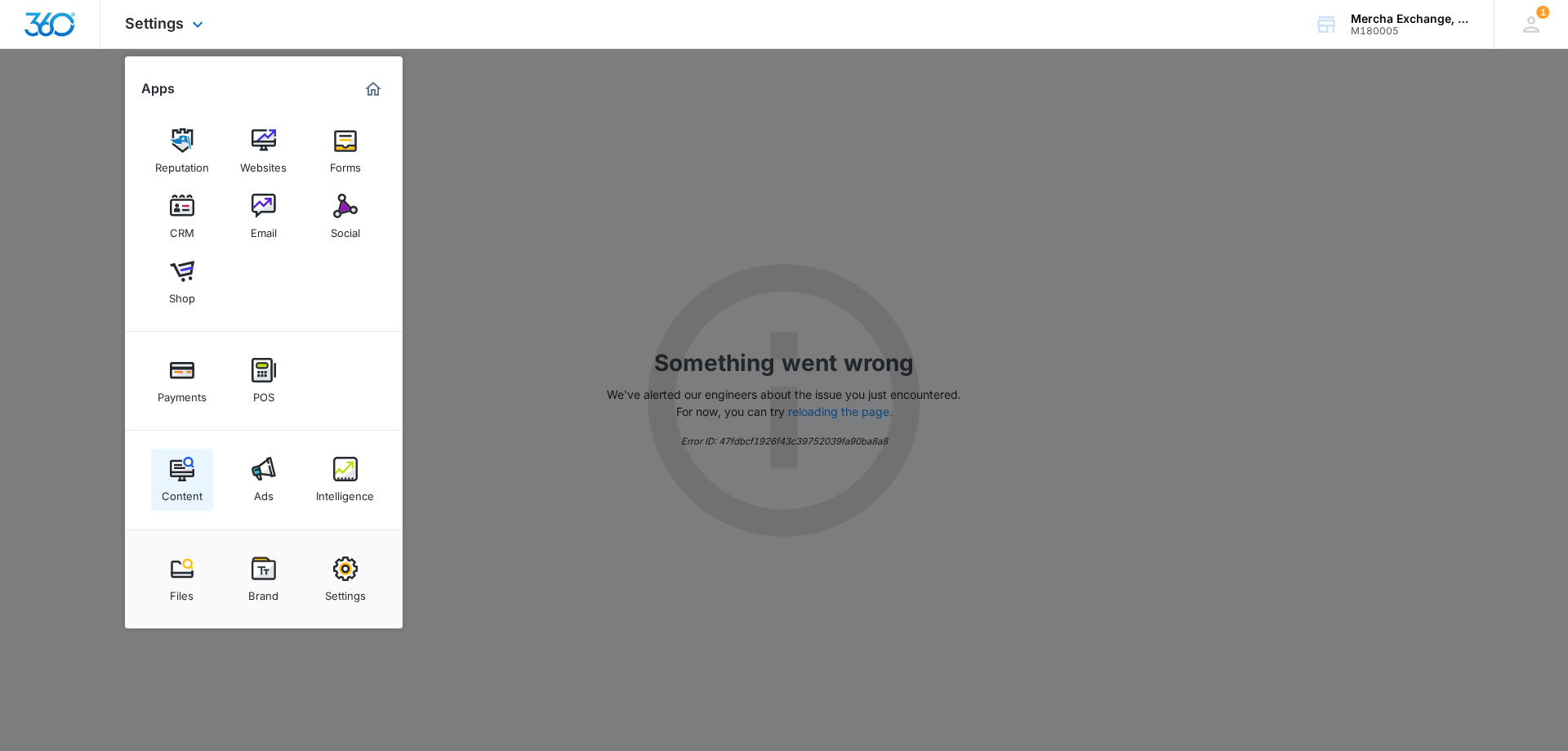
click at [184, 478] on img at bounding box center [182, 469] width 25 height 25
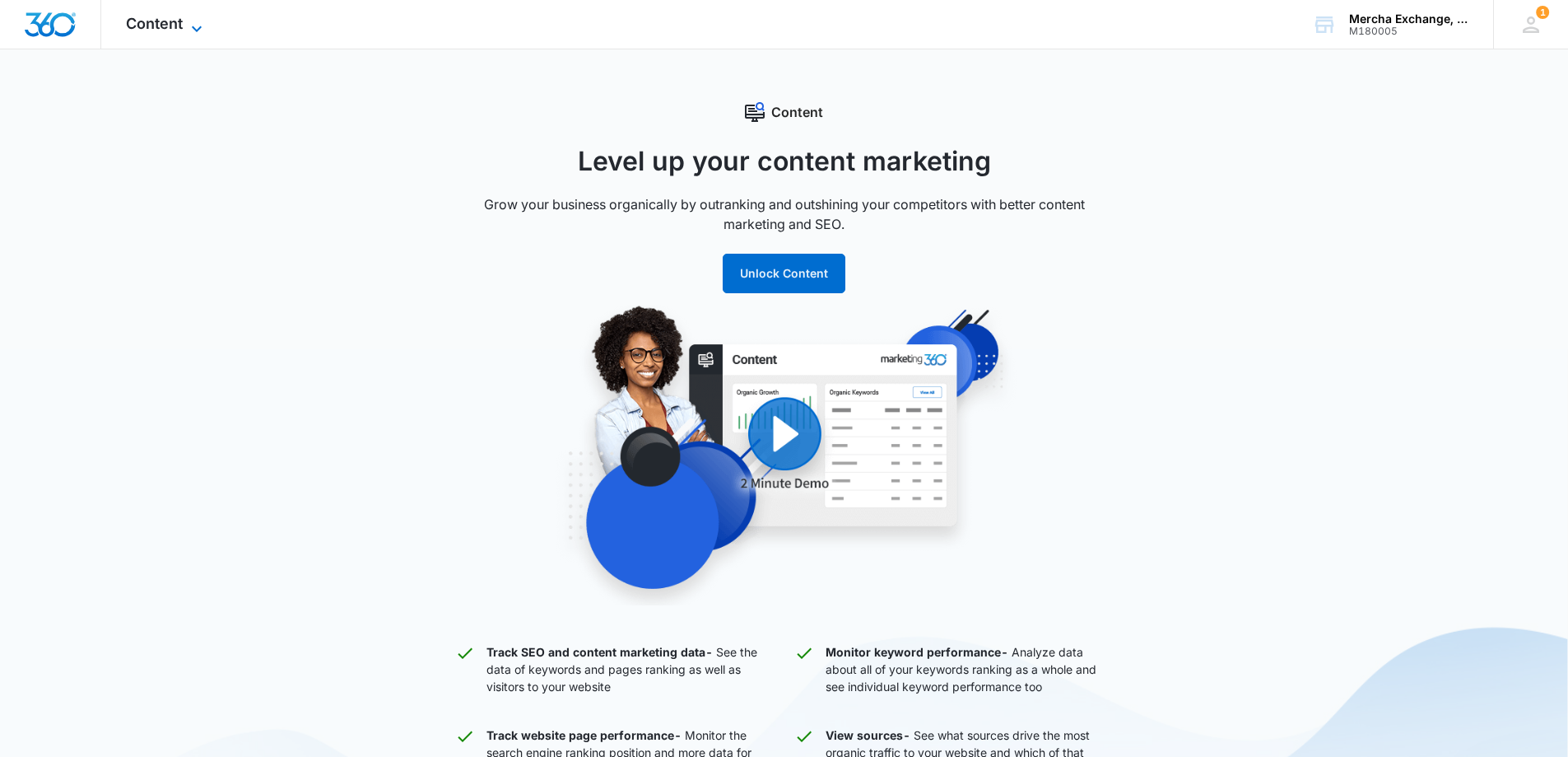
click at [174, 25] on span "Content" at bounding box center [155, 24] width 57 height 18
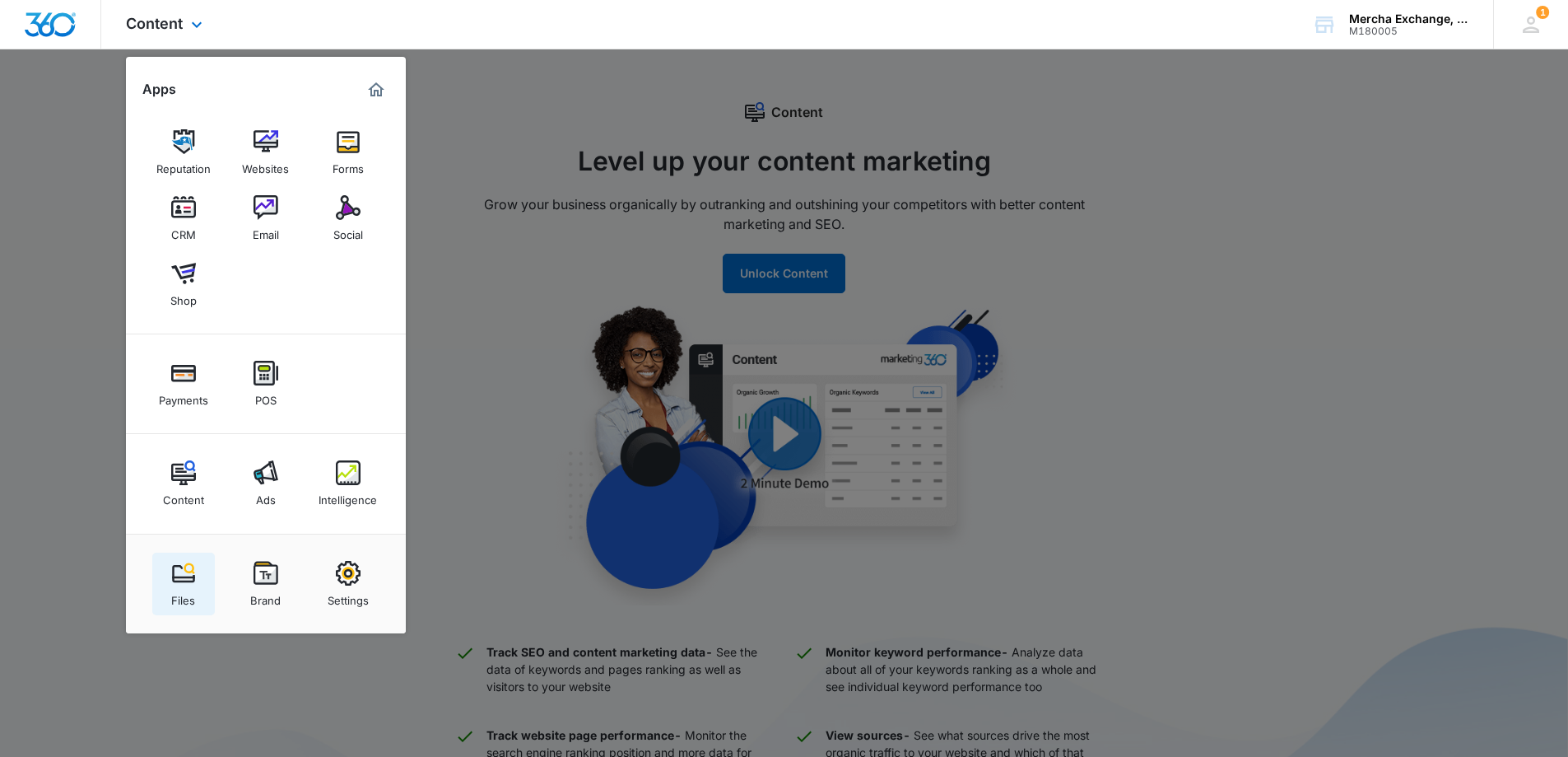
click at [182, 575] on img at bounding box center [184, 573] width 25 height 25
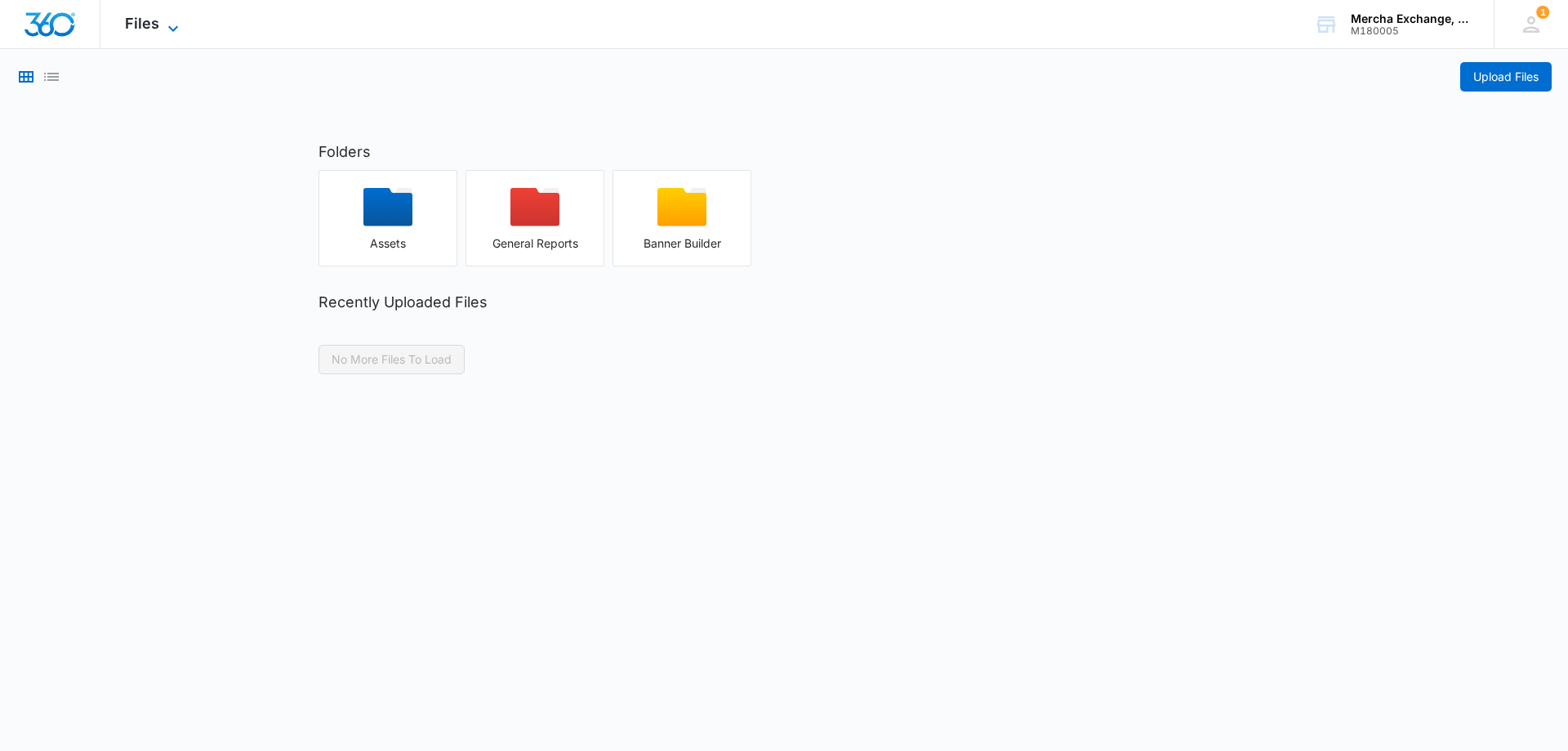
click at [153, 18] on span "Files" at bounding box center [142, 24] width 34 height 18
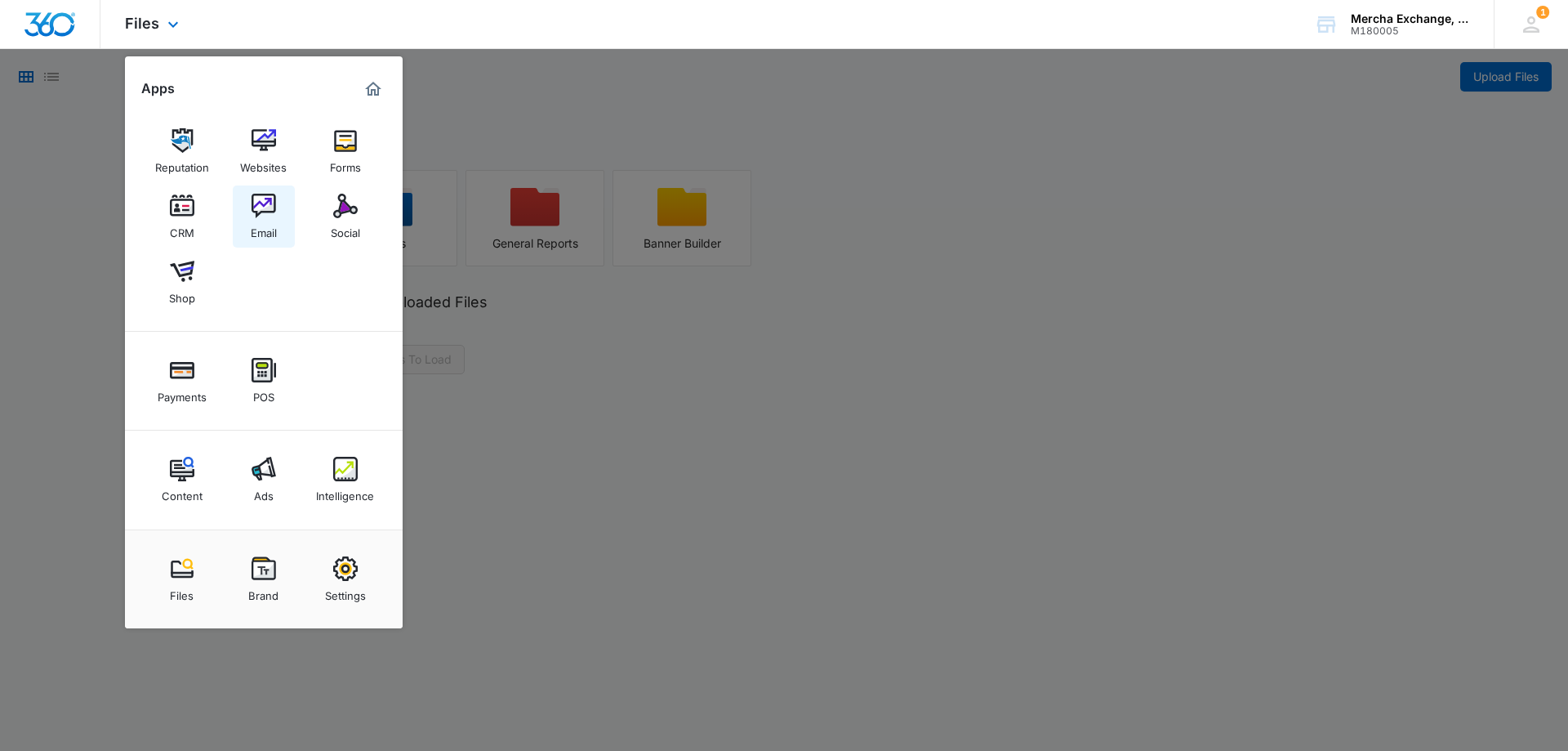
click at [277, 211] on link "Email" at bounding box center [263, 216] width 62 height 62
